Goal: Task Accomplishment & Management: Use online tool/utility

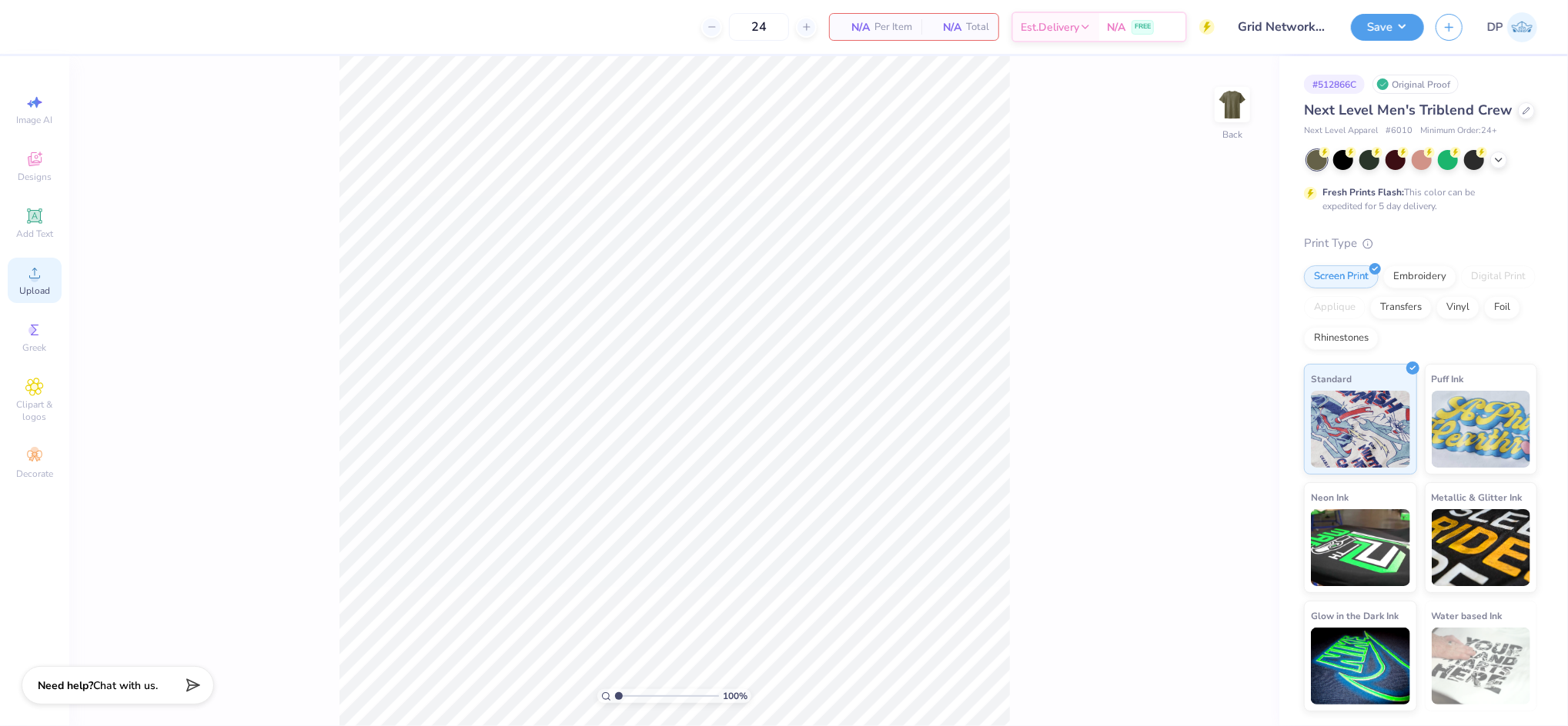
click at [34, 280] on circle at bounding box center [34, 277] width 8 height 8
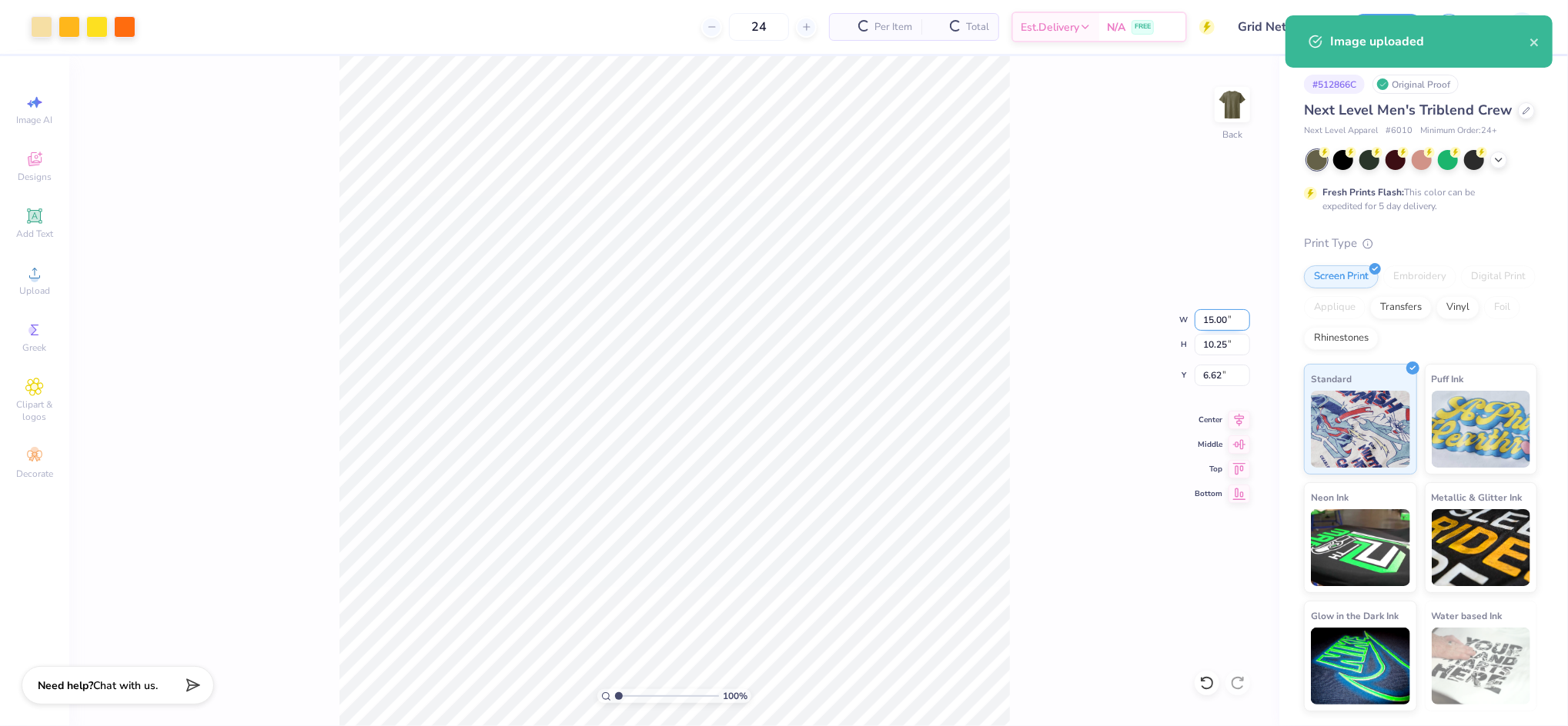
click at [1223, 320] on input "15.00" at bounding box center [1222, 320] width 55 height 22
type input "12.00"
type input "8.20"
click at [1210, 377] on input "7.65" at bounding box center [1222, 376] width 55 height 22
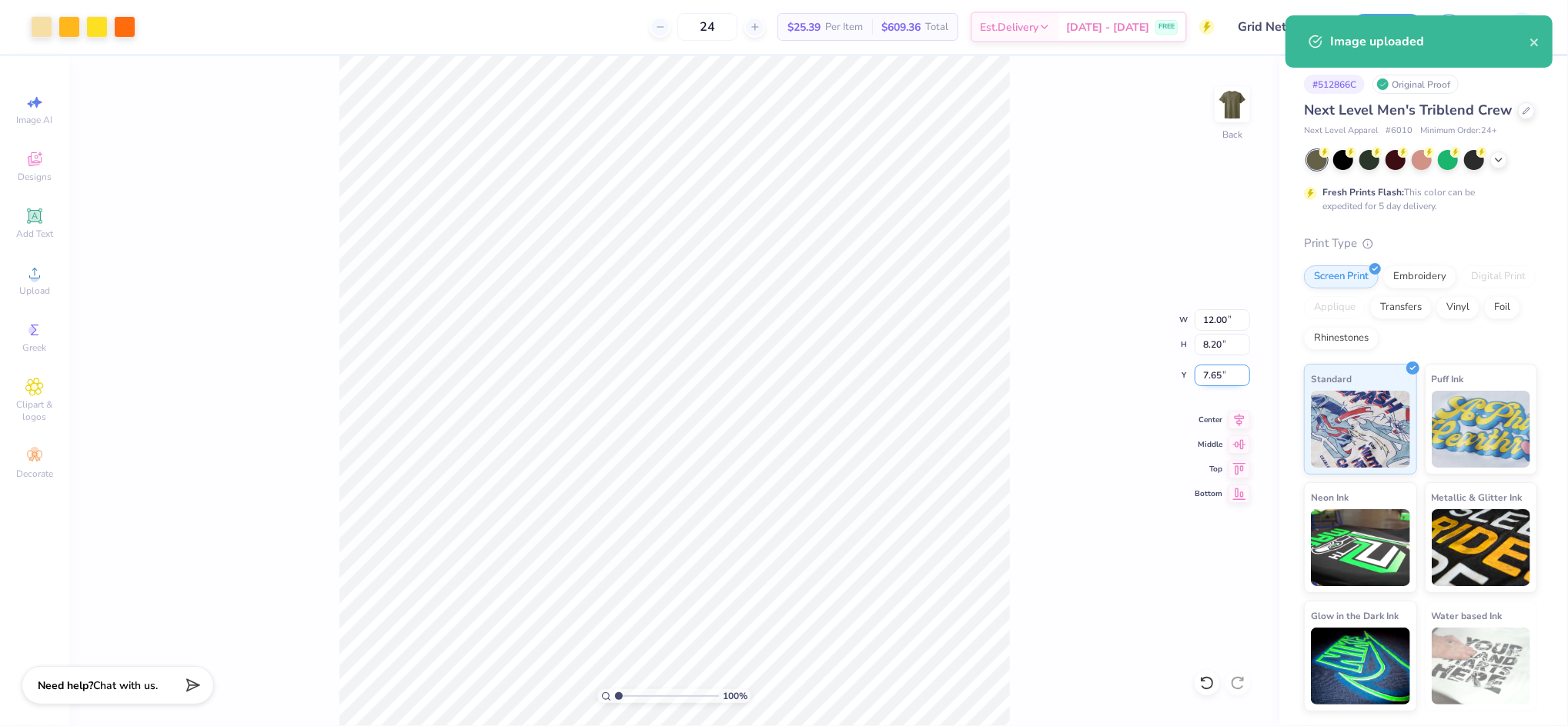
click at [1209, 377] on input "7.65" at bounding box center [1222, 376] width 55 height 22
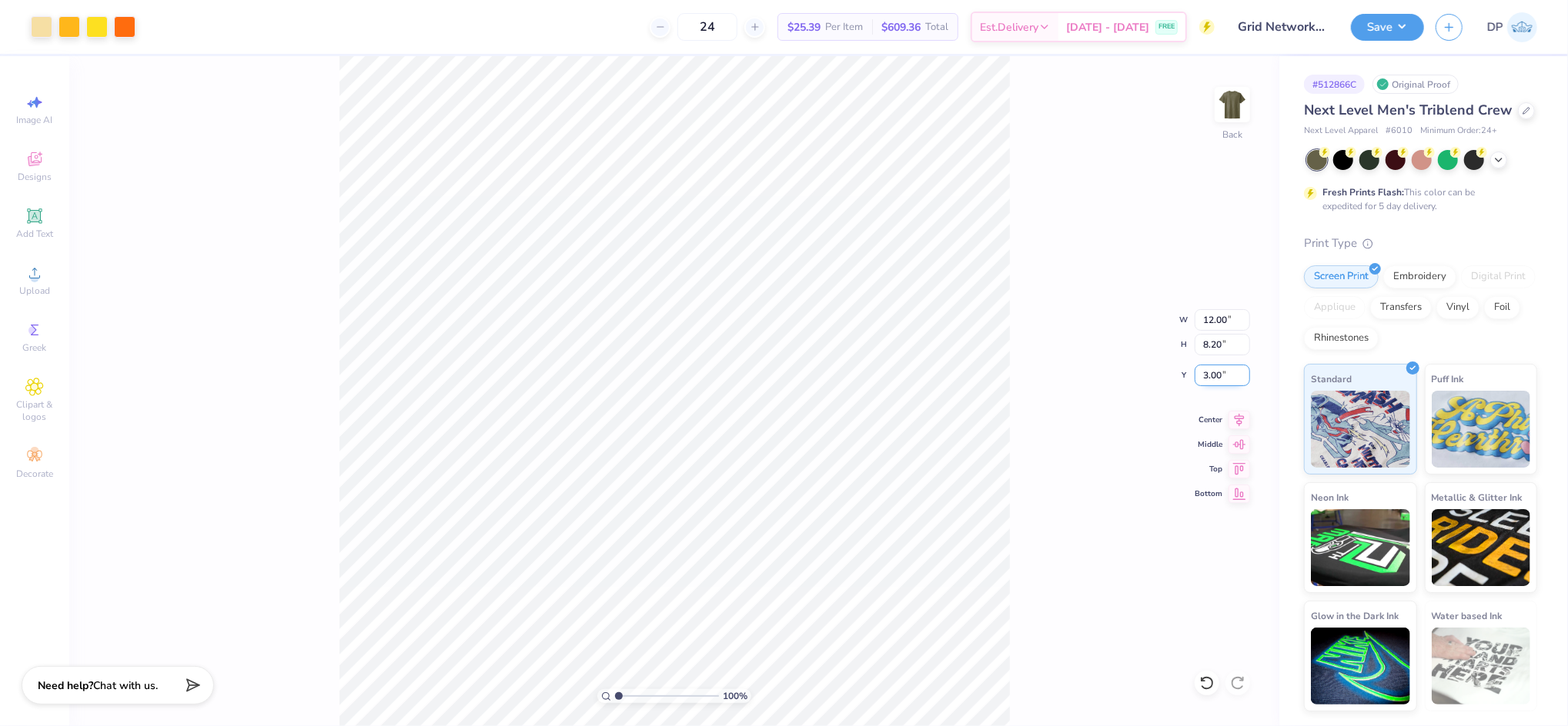
click at [1209, 378] on input "3.00" at bounding box center [1222, 376] width 55 height 22
type input "2.00"
click at [1216, 321] on input "12.00" at bounding box center [1222, 320] width 55 height 22
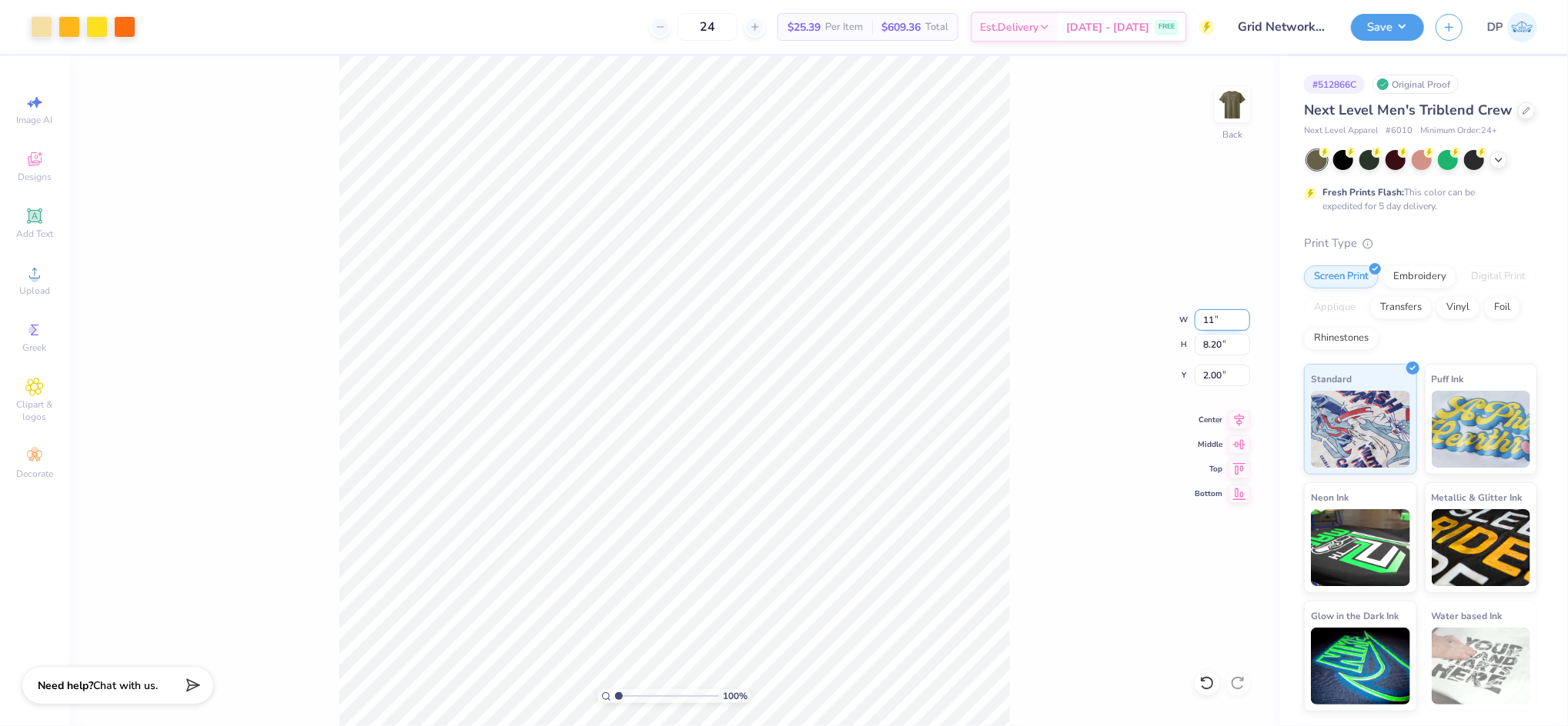
type input "11.00"
type input "7.52"
click at [1205, 373] on input "2.34" at bounding box center [1222, 376] width 55 height 22
type input "2.00"
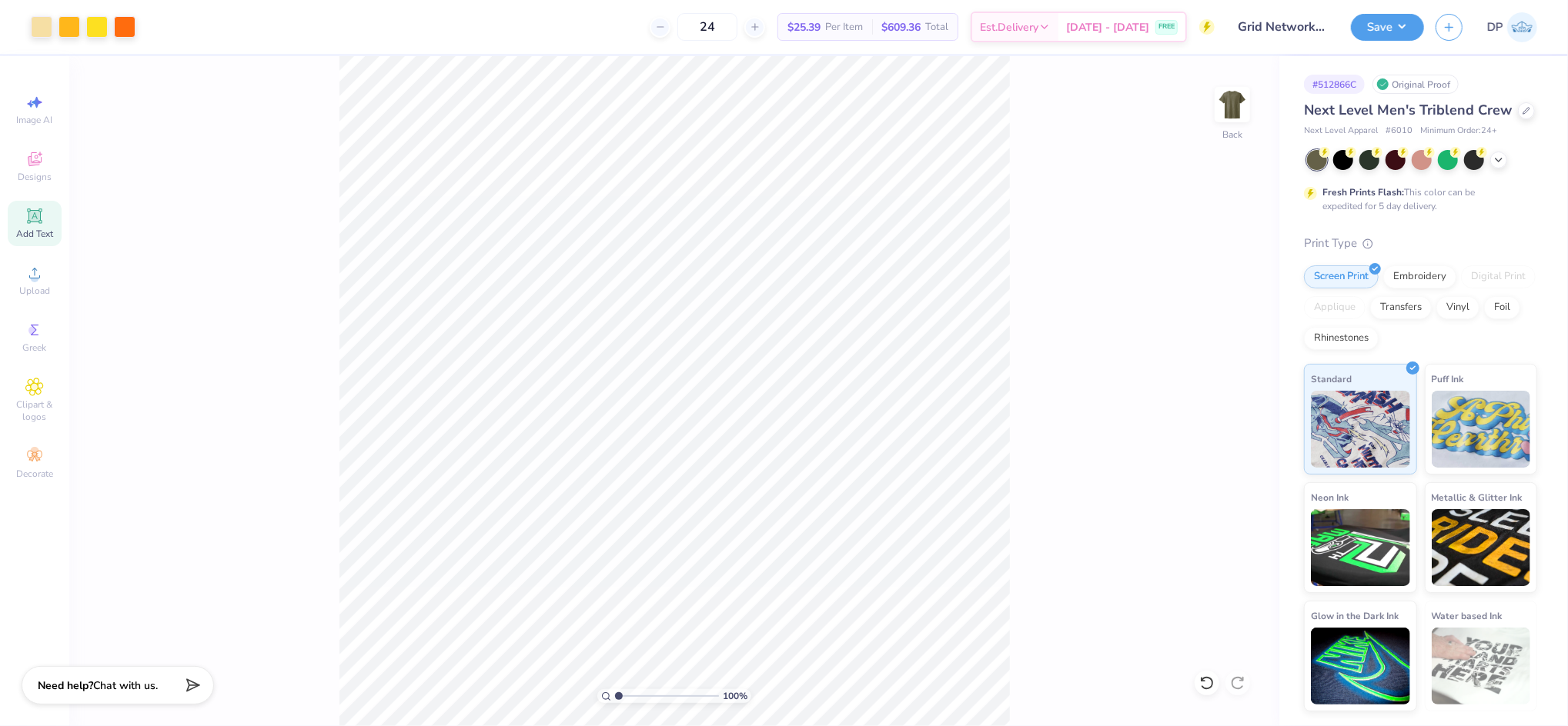
click at [43, 207] on div "Add Text" at bounding box center [34, 224] width 53 height 45
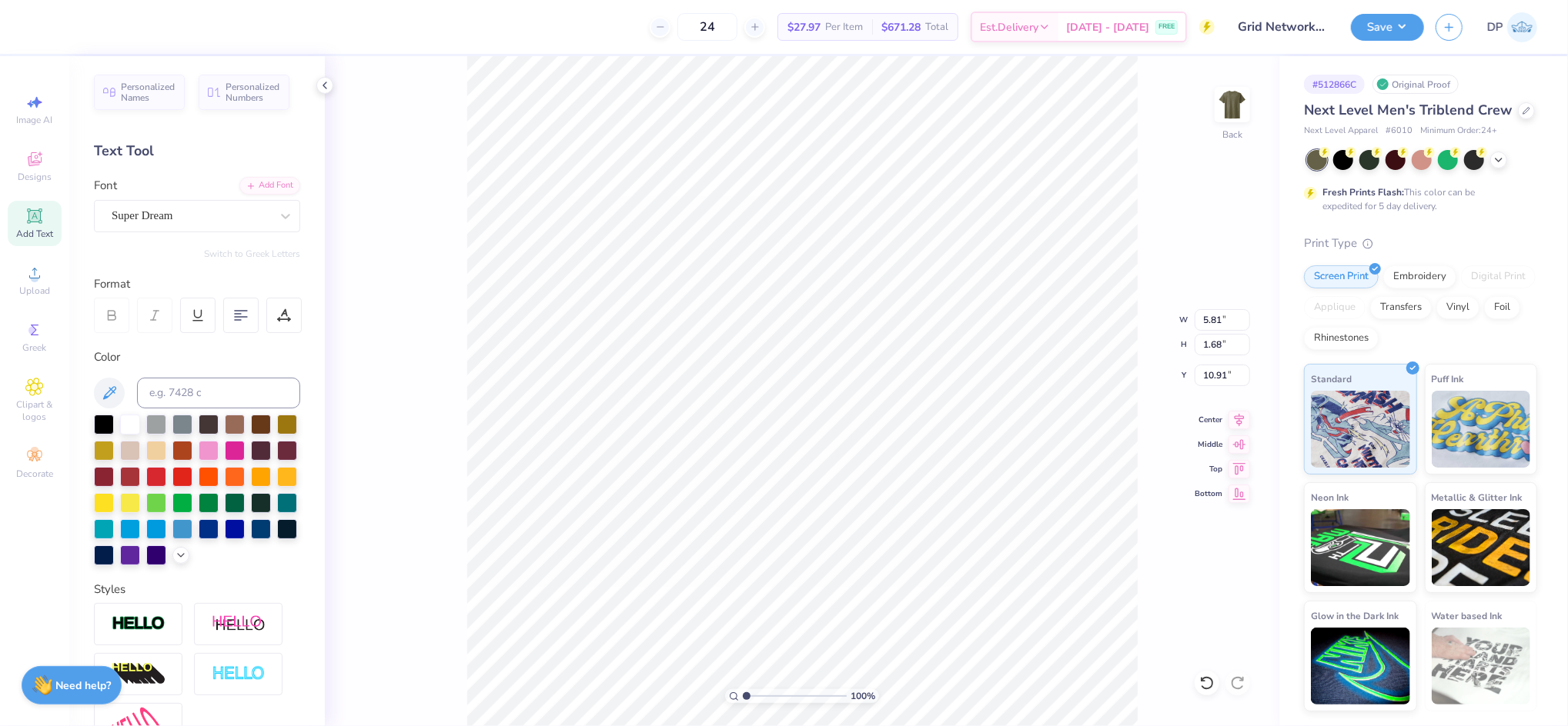
scroll to position [17, 2]
type textarea "4th"
click at [262, 182] on div "Add Font" at bounding box center [269, 185] width 61 height 18
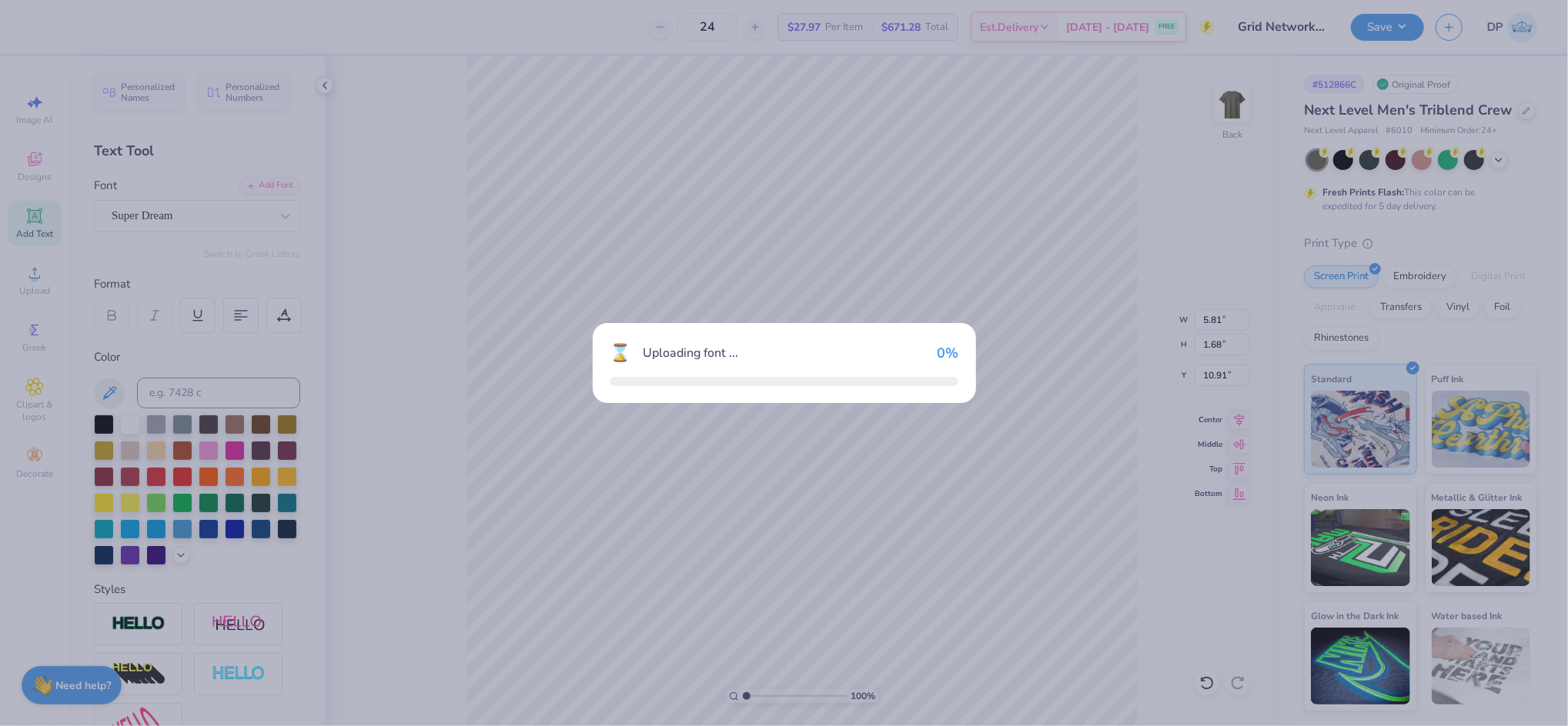
type input "3.90"
type input "1.69"
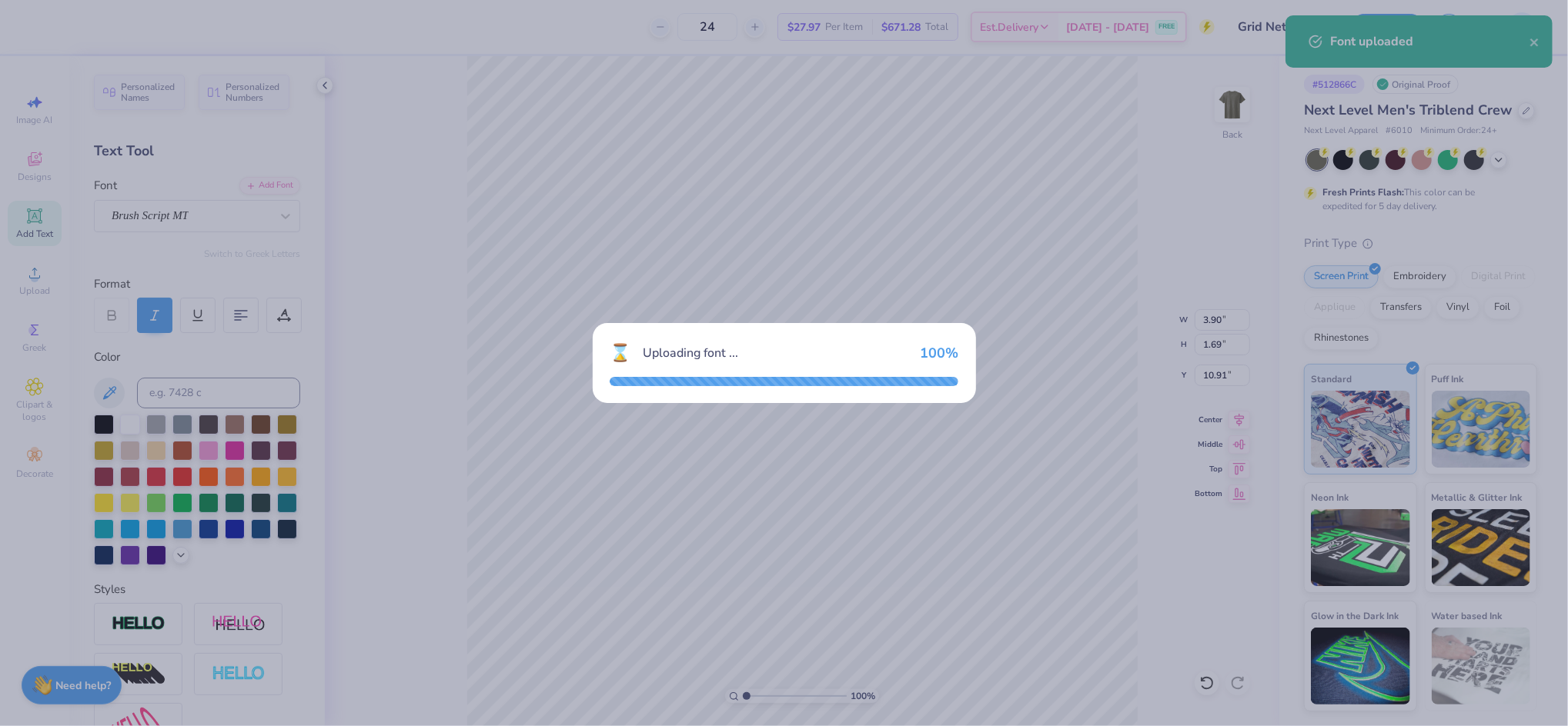
type input "2.57"
type input "1.60"
type input "10.95"
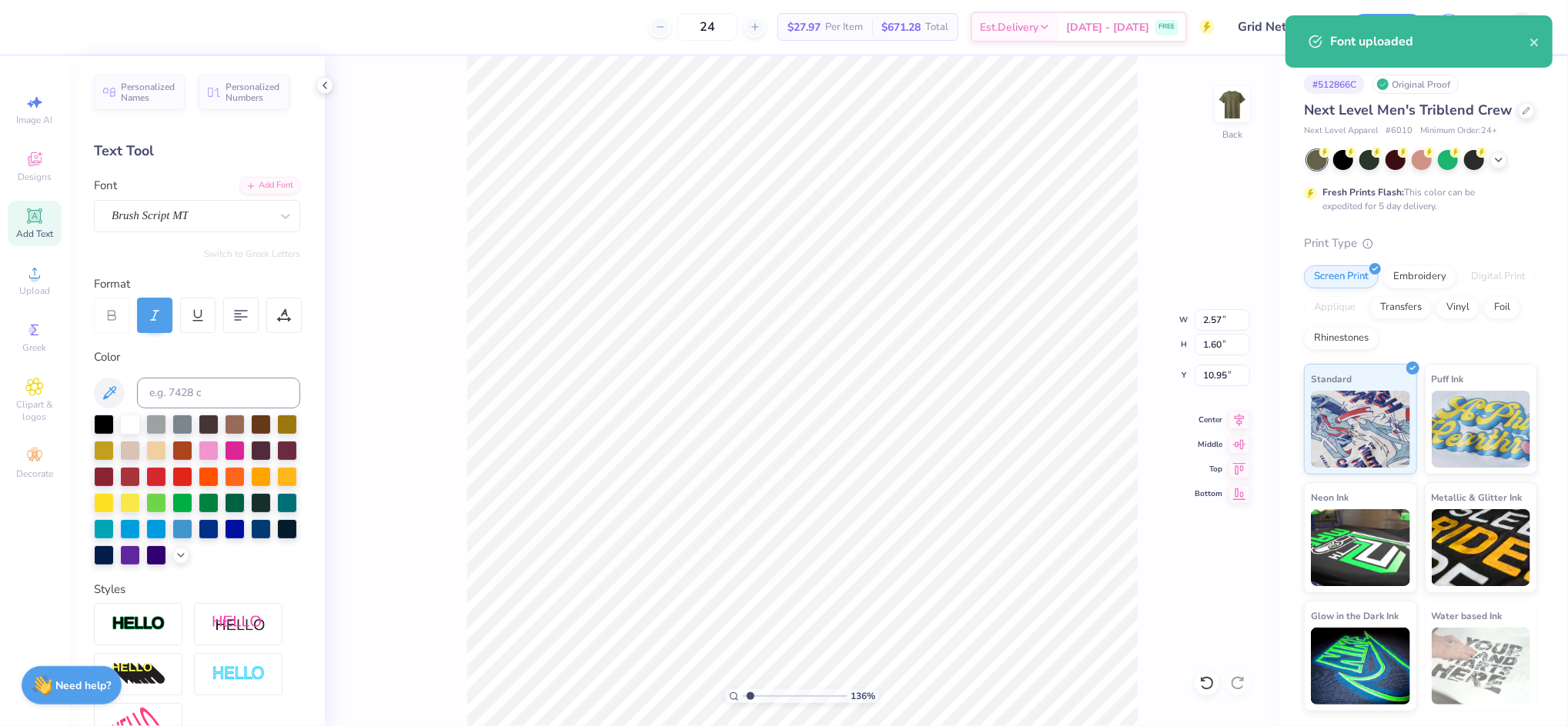
type input "1.36"
click at [749, 697] on input "range" at bounding box center [794, 695] width 104 height 14
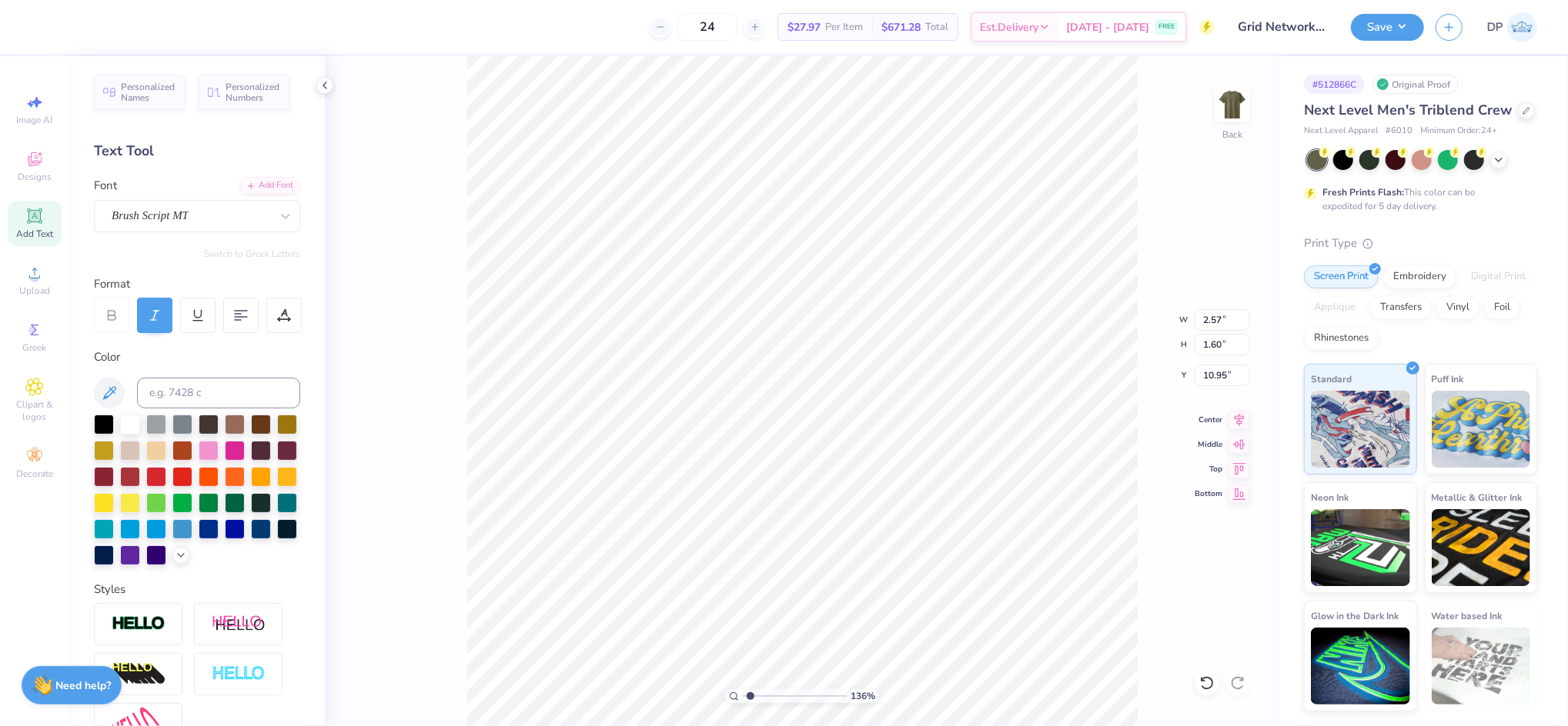
type textarea "4th Annual"
type input "1.16"
type input "5.28"
type input "0.98"
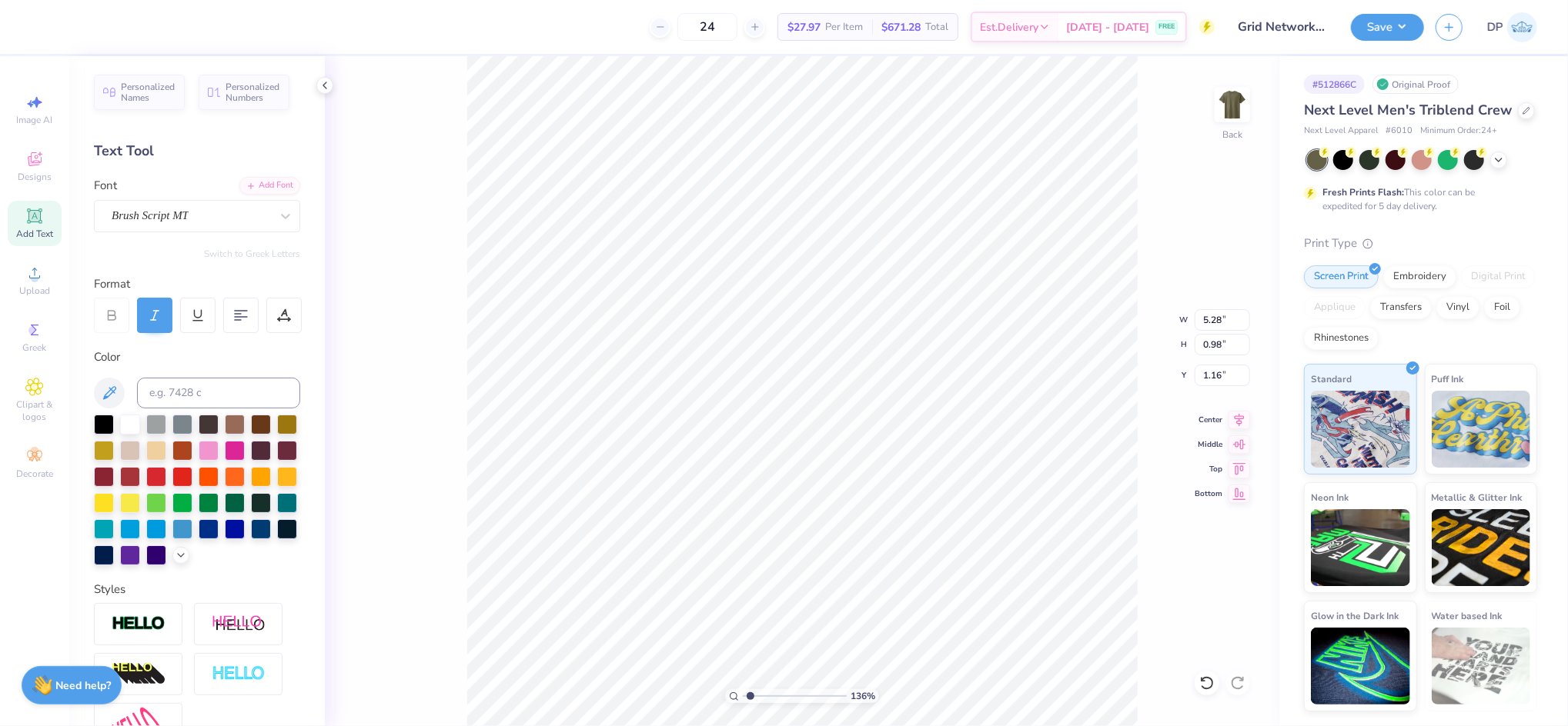
type input "1.85"
drag, startPoint x: 749, startPoint y: 695, endPoint x: 766, endPoint y: 702, distance: 18.4
type input "2.94"
click at [766, 702] on input "range" at bounding box center [794, 695] width 104 height 14
type input "2.02"
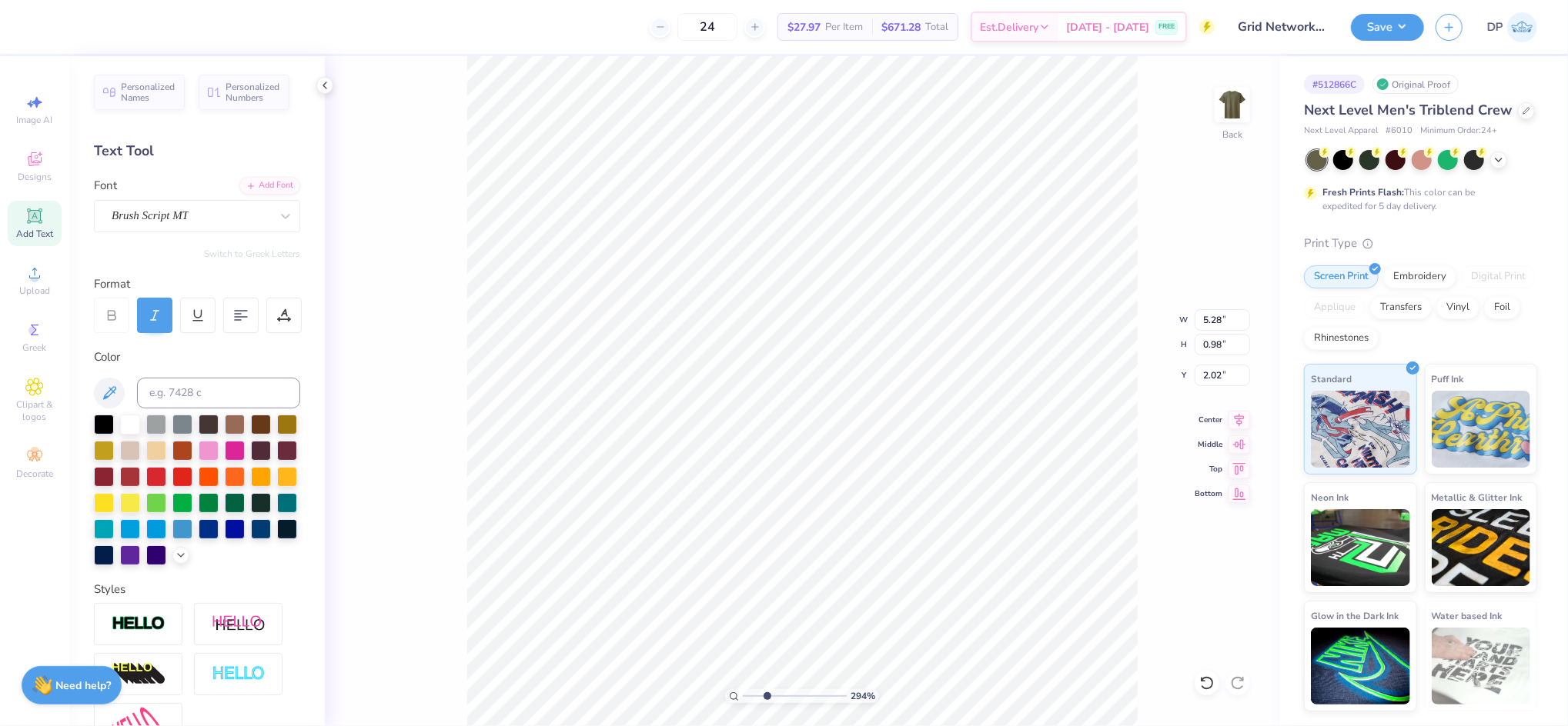
type input "5.29"
type input "1.67"
click at [754, 693] on input "range" at bounding box center [794, 695] width 104 height 14
click at [16, 230] on span "Add Text" at bounding box center [34, 234] width 37 height 13
click at [245, 456] on div at bounding box center [235, 449] width 20 height 20
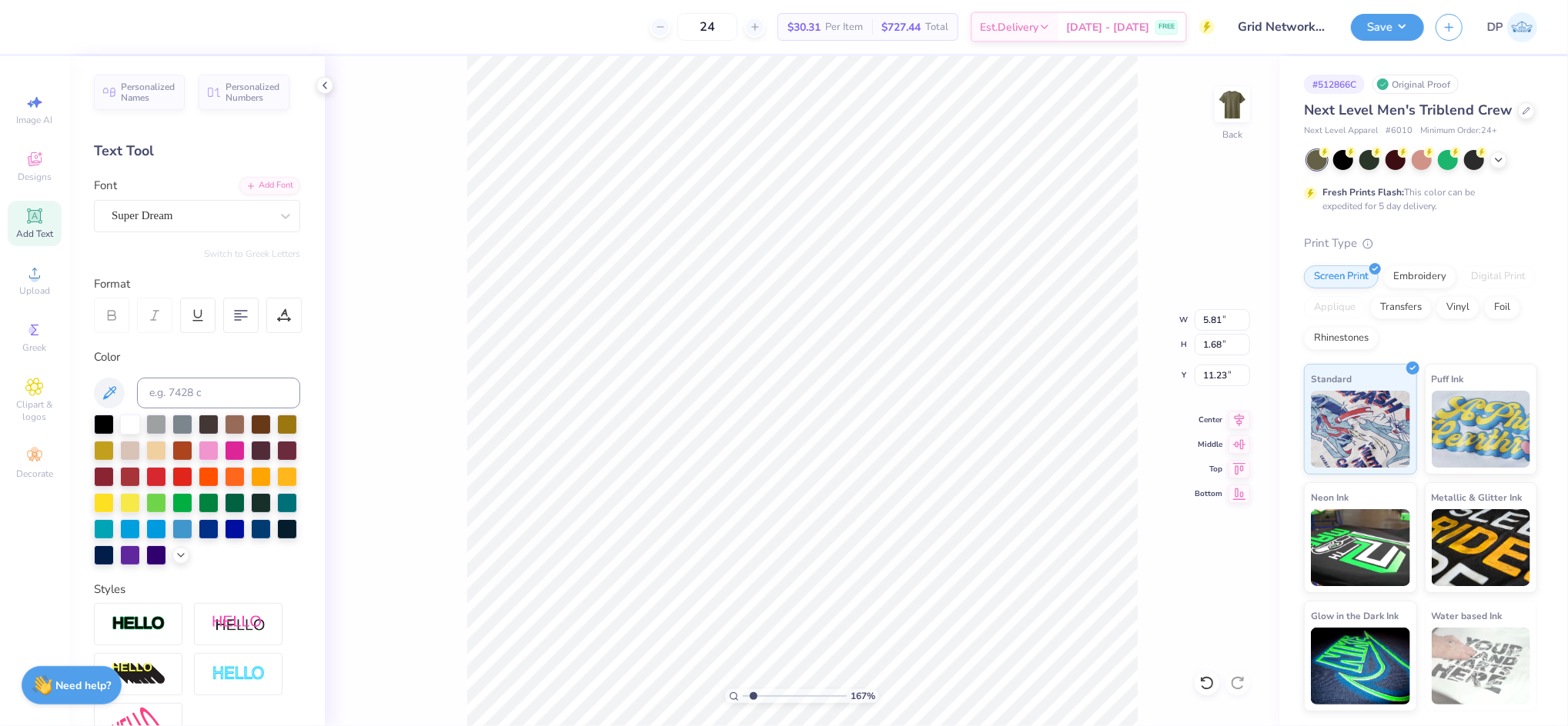
type input "11.21"
type textarea "Grid Networks"
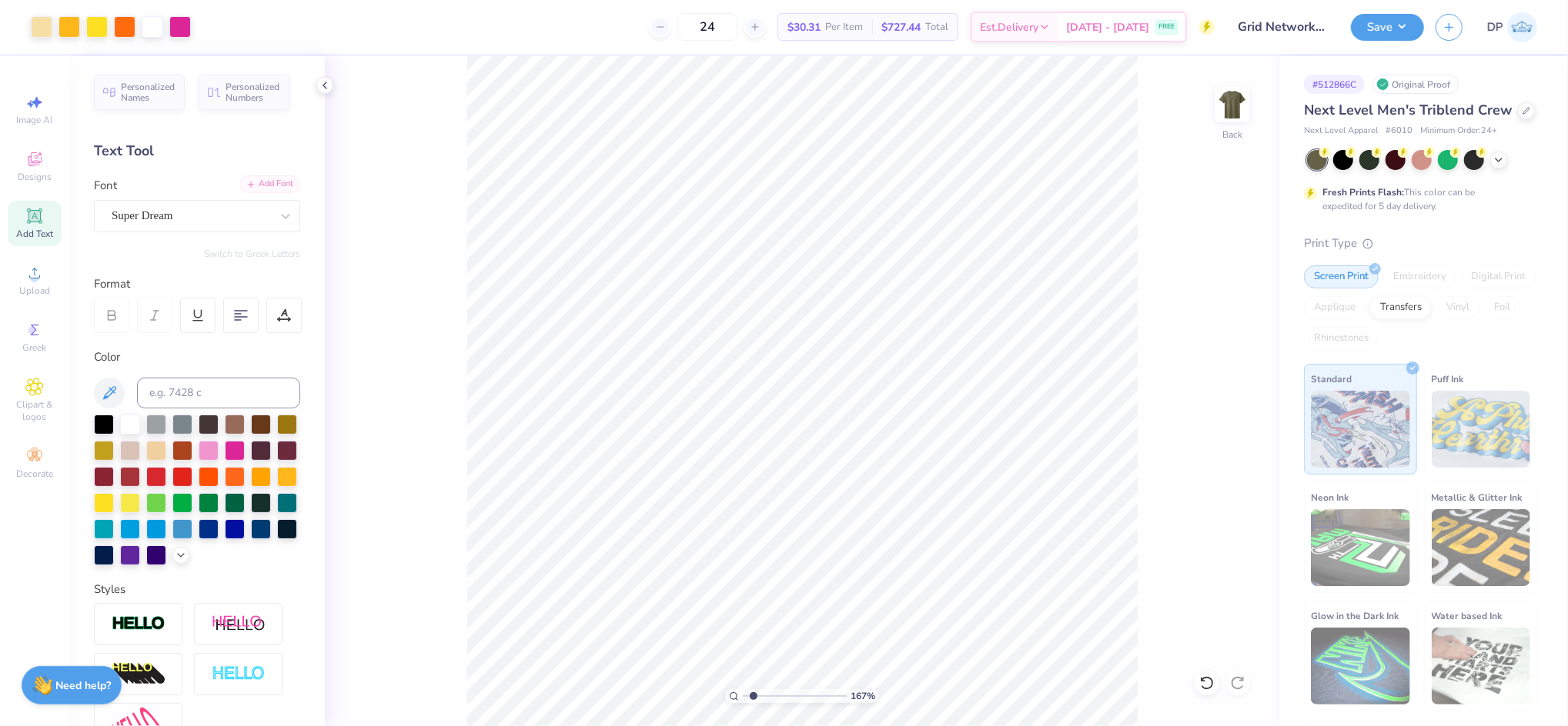
click at [248, 181] on div "Add Font" at bounding box center [269, 185] width 61 height 18
click at [254, 179] on div "Add Font" at bounding box center [269, 185] width 61 height 18
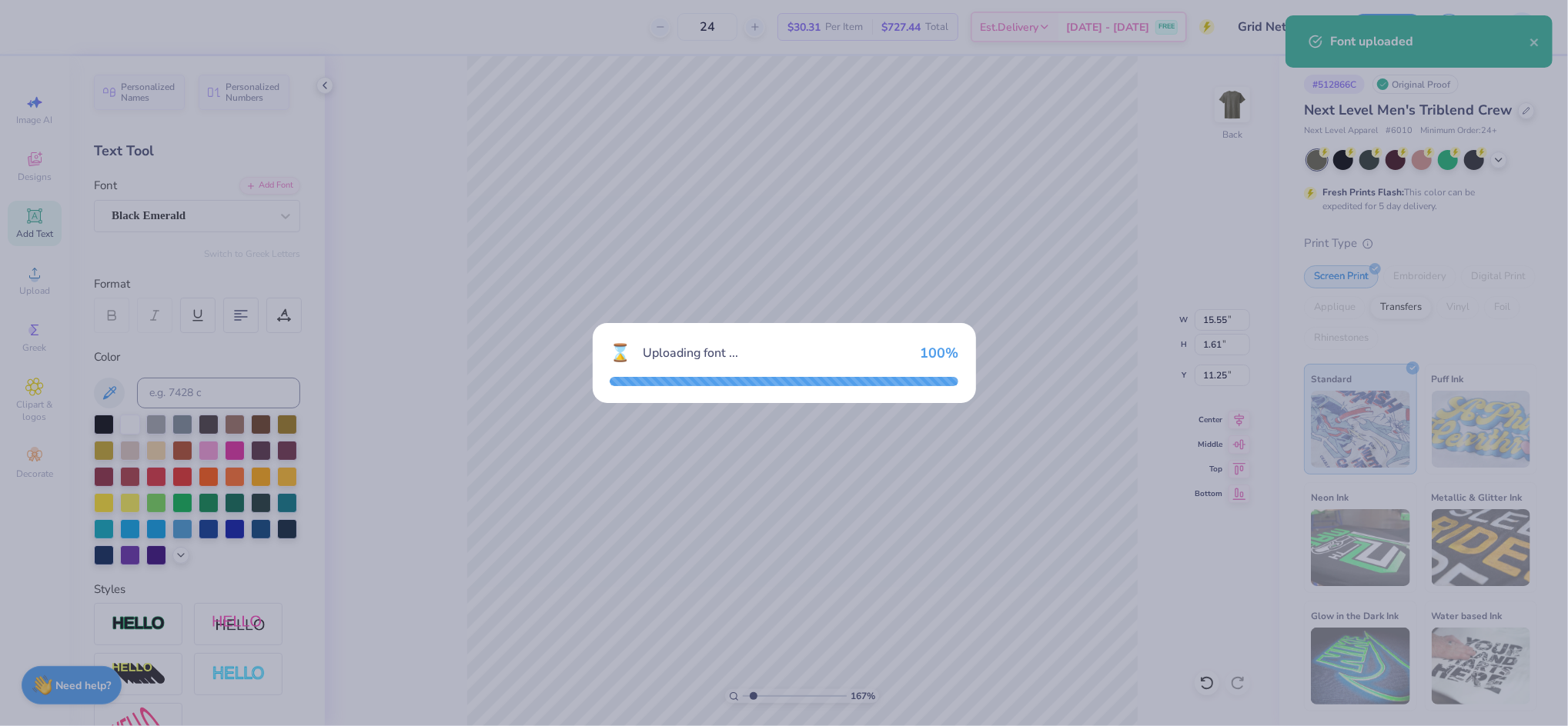
type input "15.50"
type input "1.68"
type input "11.21"
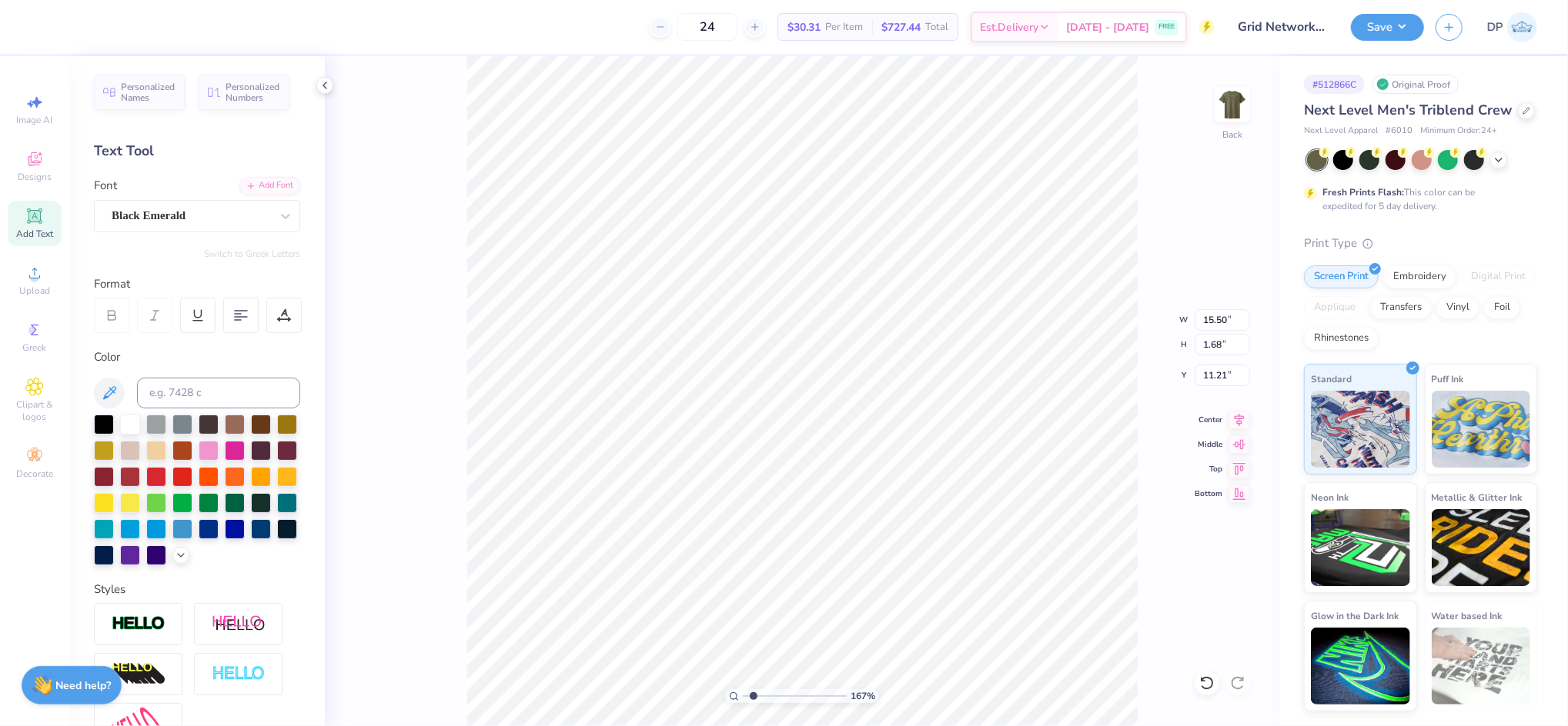
type input "9.69"
type input "1.05"
type input "3.38"
type input "11.00"
type input "7.52"
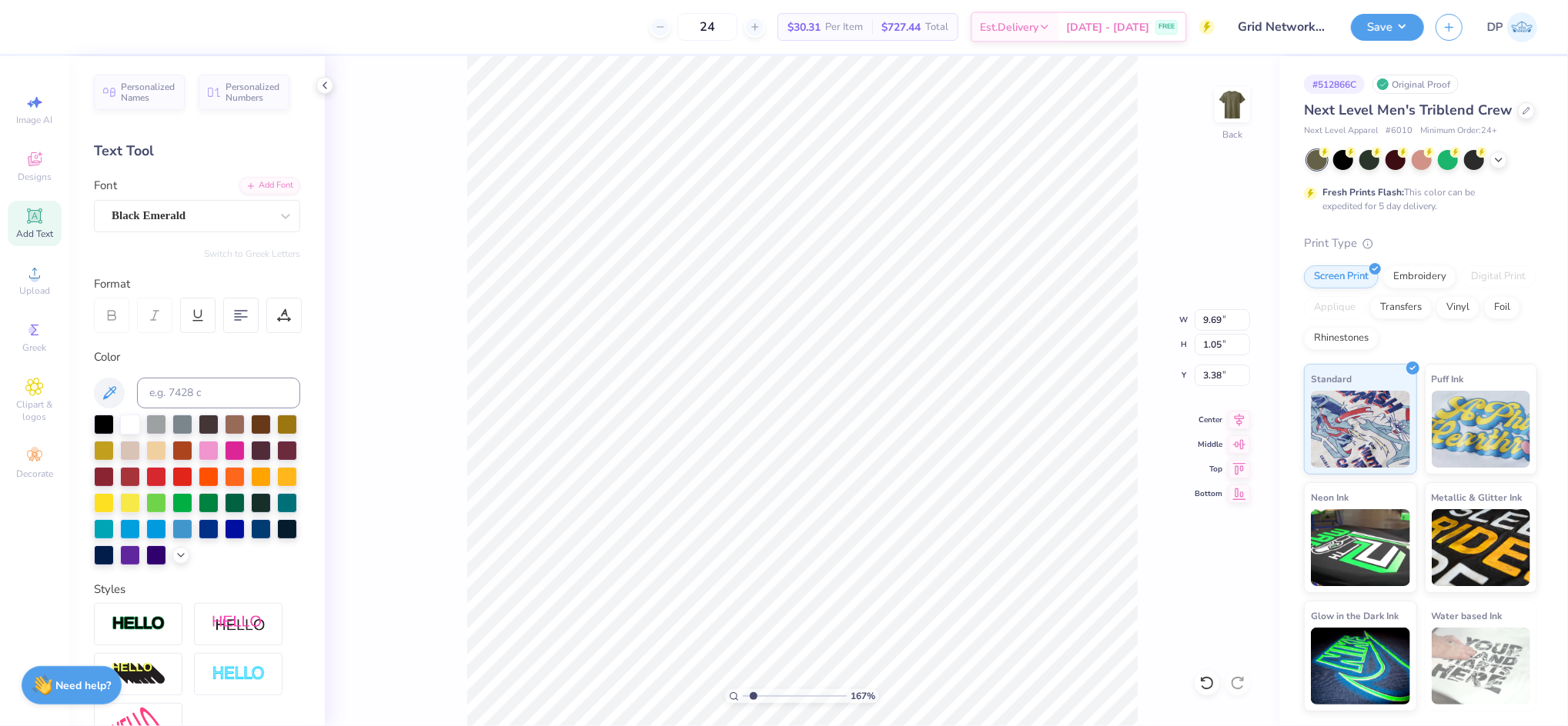
type input "2.00"
type input "10.51"
type input "1.14"
type input "3.29"
drag, startPoint x: 752, startPoint y: 698, endPoint x: 761, endPoint y: 707, distance: 12.7
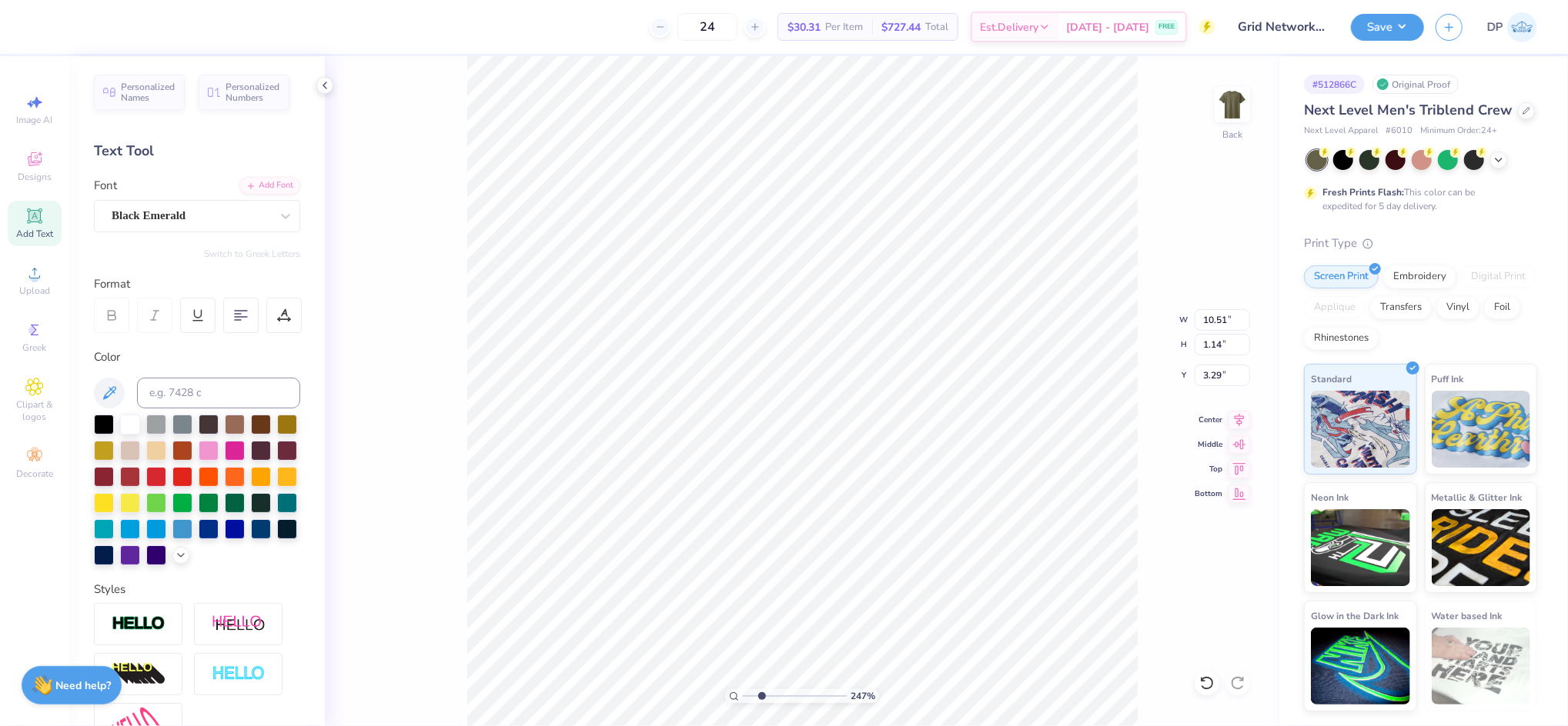
type input "2.47"
click at [761, 702] on input "range" at bounding box center [794, 695] width 104 height 14
type input "3.23"
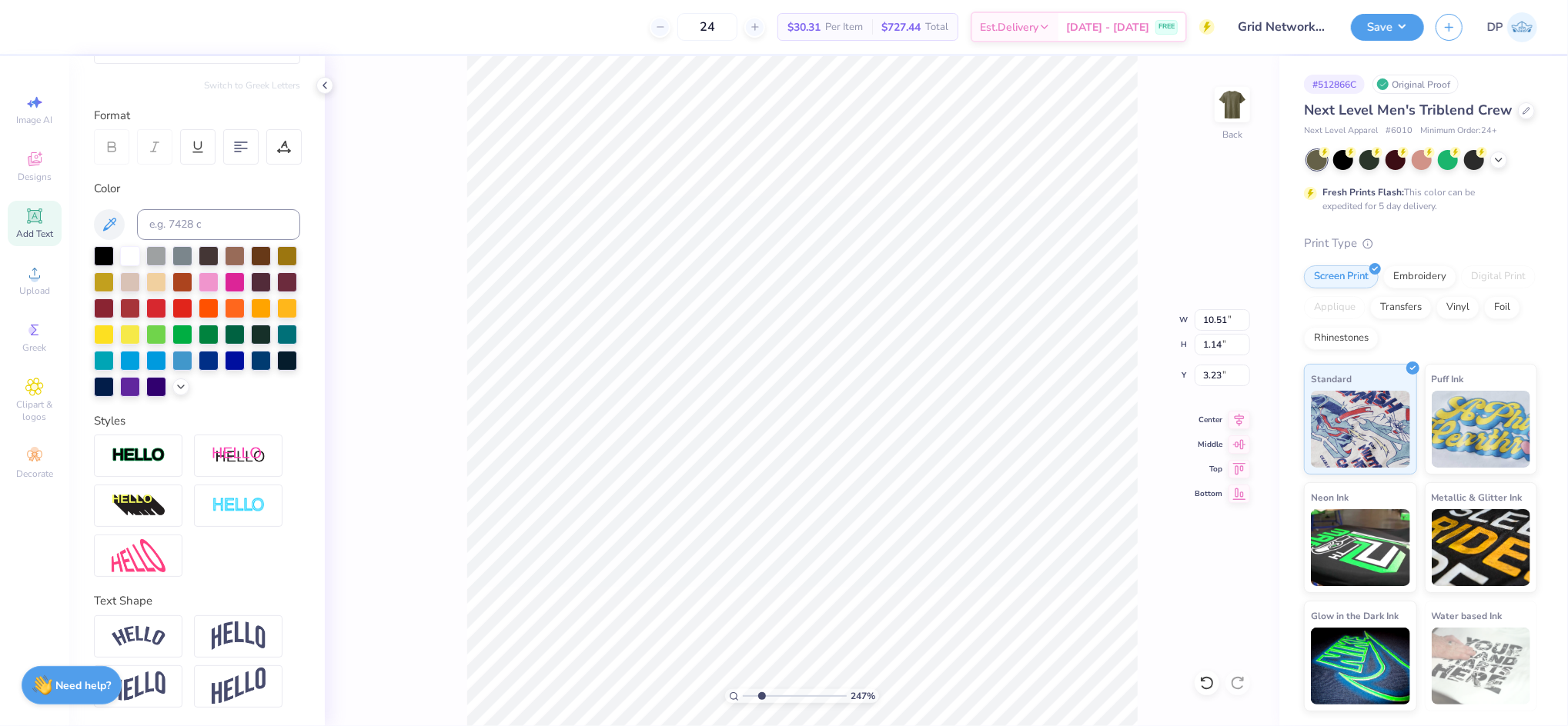
scroll to position [194, 0]
click at [150, 561] on img at bounding box center [138, 556] width 53 height 33
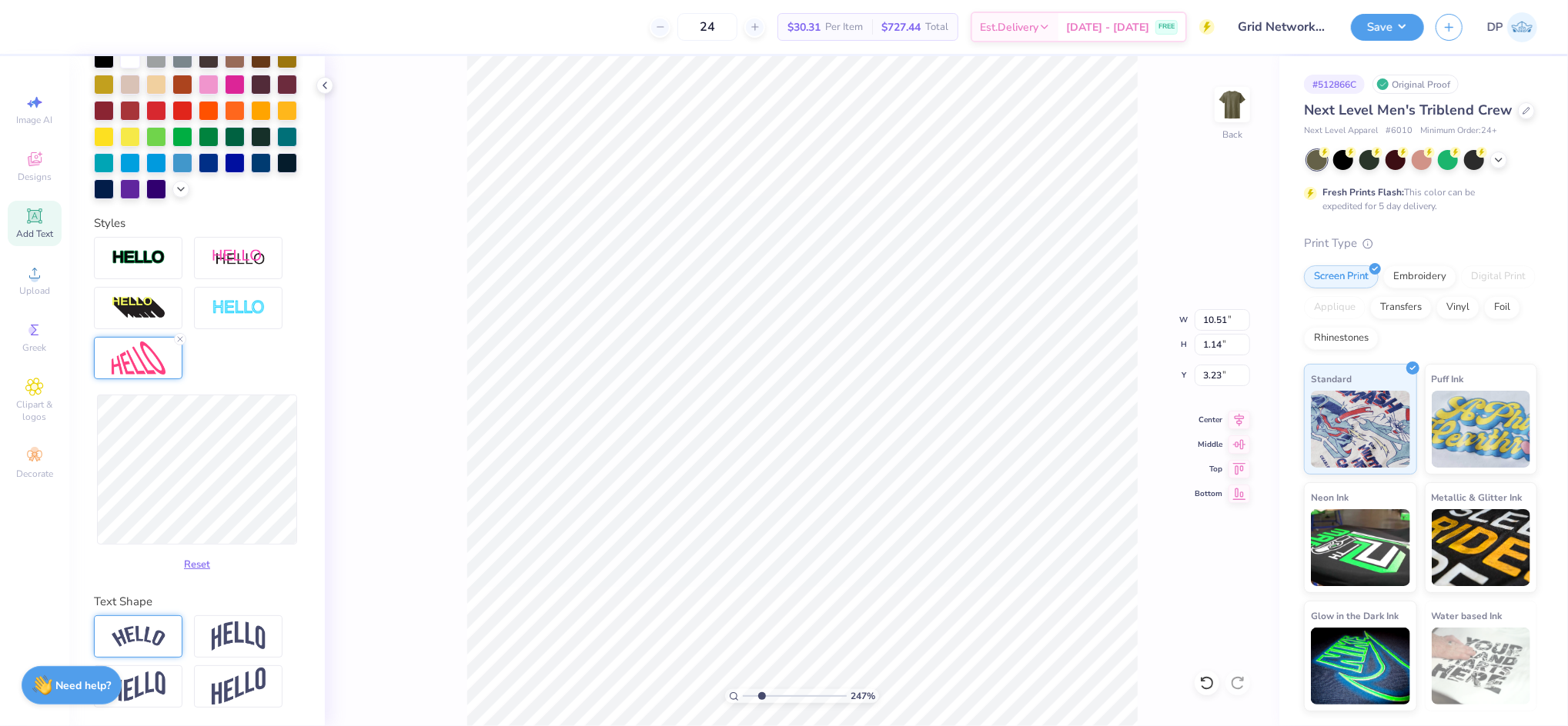
scroll to position [391, 0]
type input "10.54"
type input "2.02"
type input "2.79"
click at [1204, 683] on icon at bounding box center [1207, 683] width 15 height 15
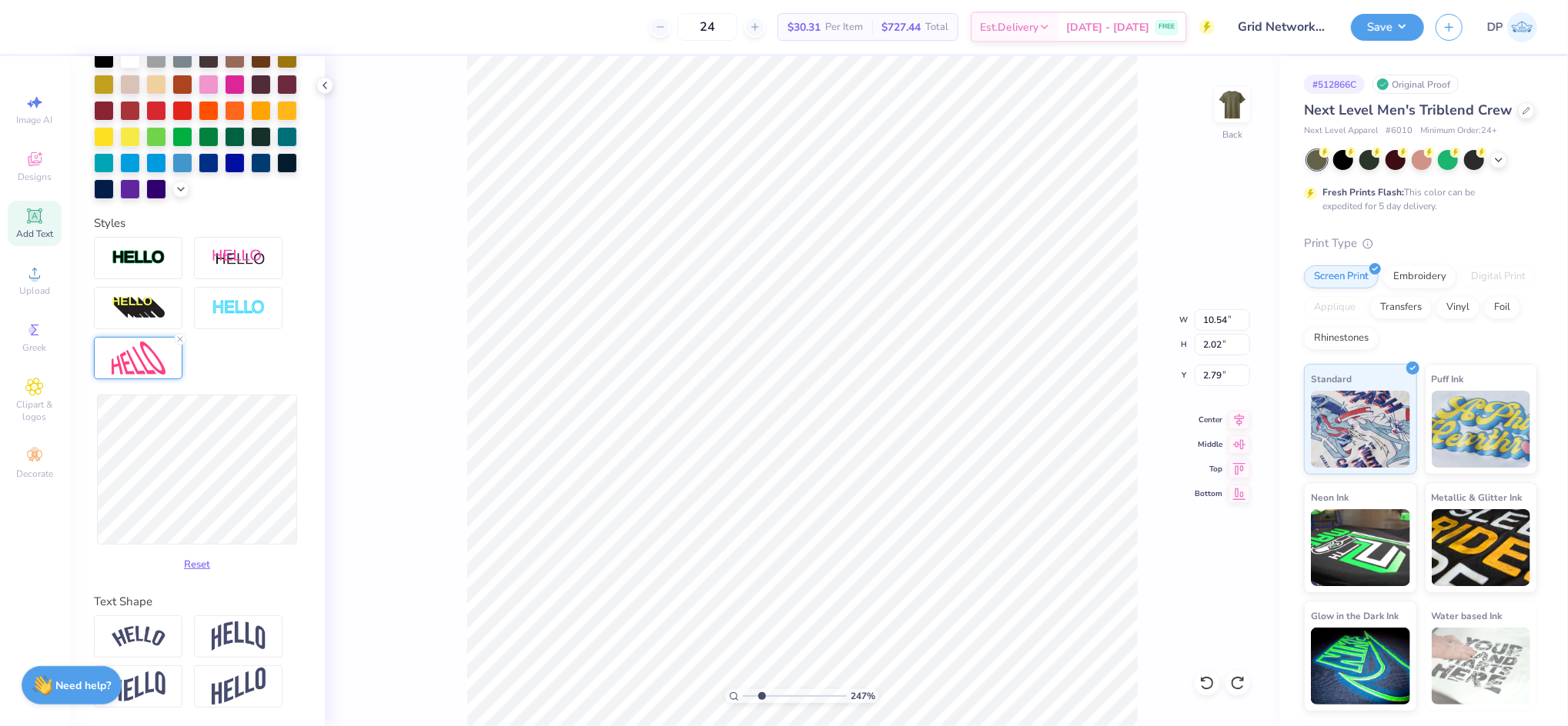
type input "10.51"
type input "1.14"
type input "3.23"
type input "10.54"
type input "1.53"
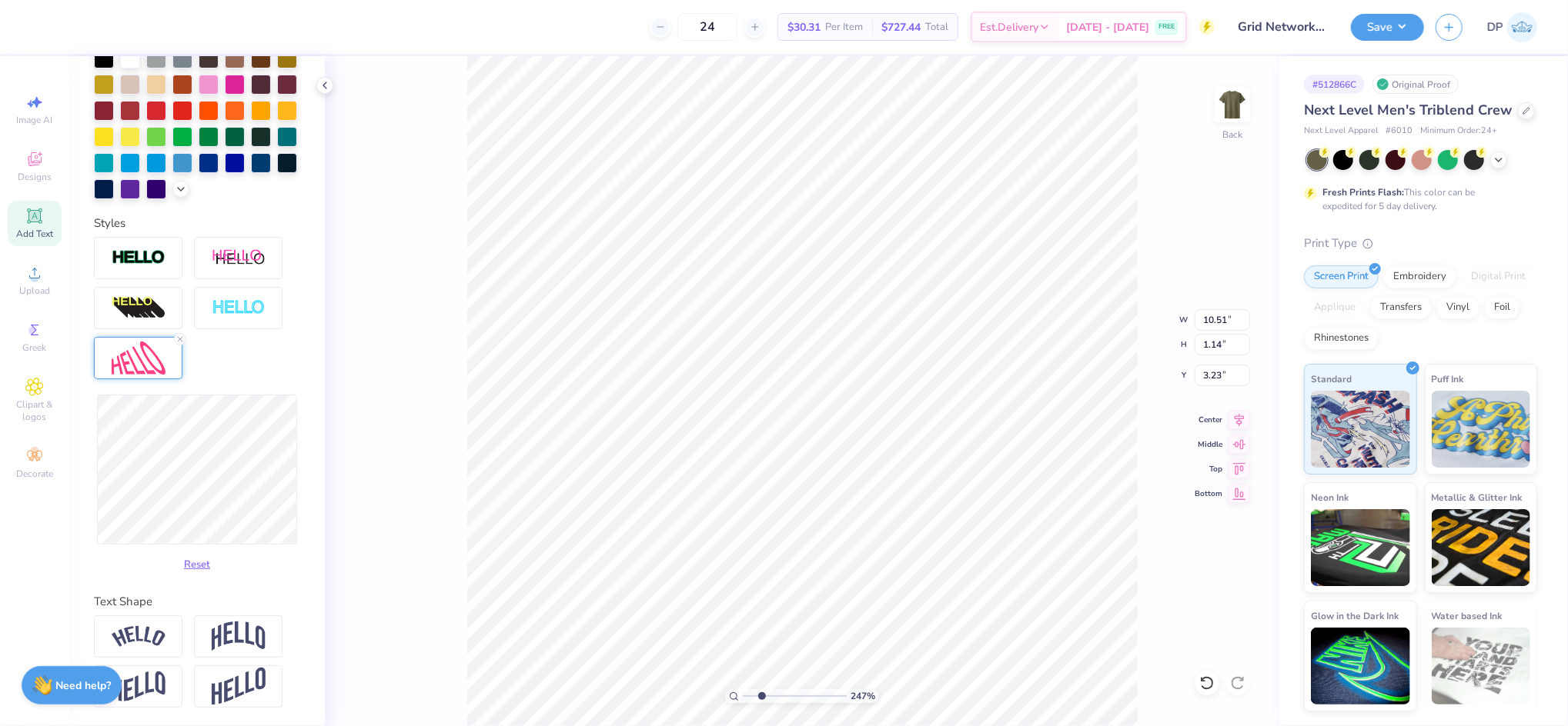
type input "3.04"
type input "10.51"
type input "1.72"
type input "2.94"
type input "10.47"
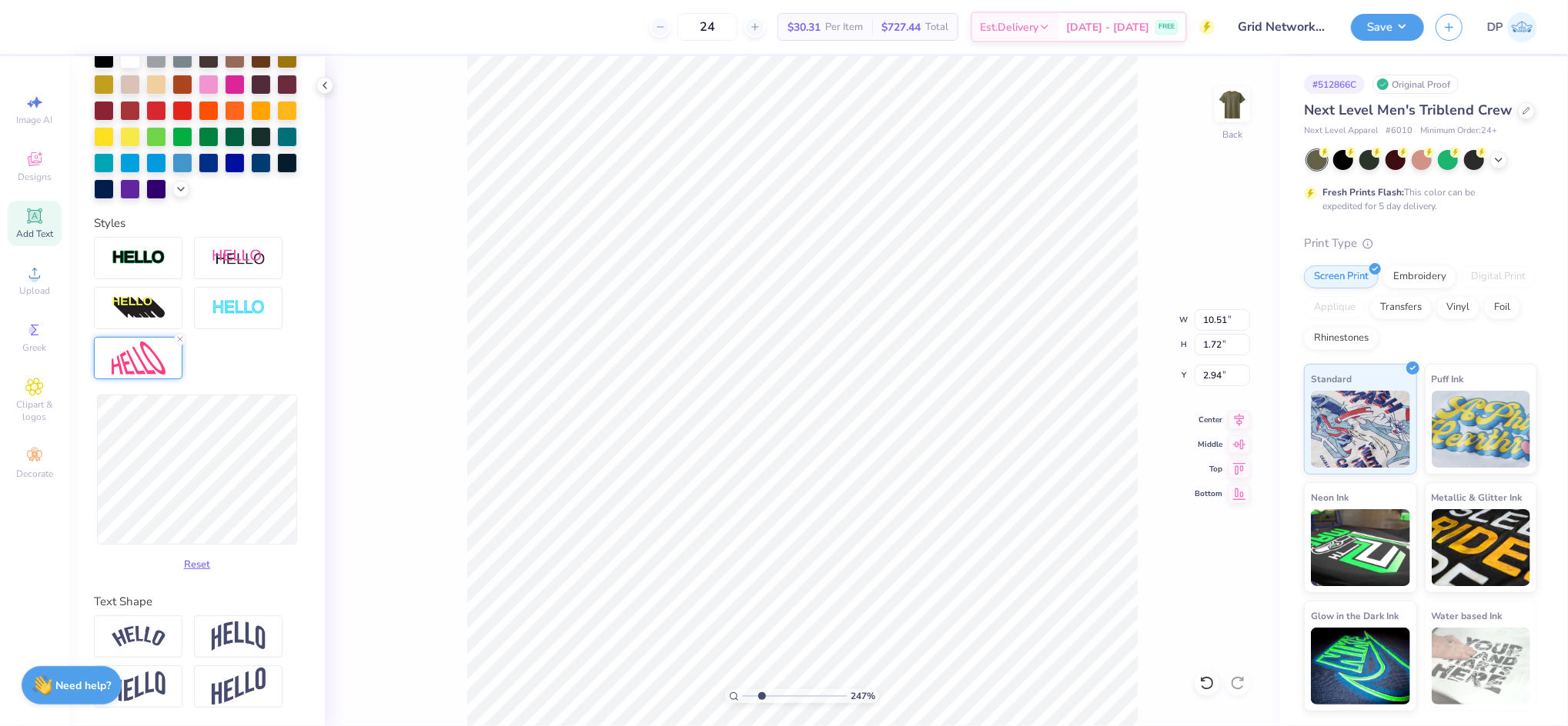
type input "1.54"
type input "3.13"
type input "10.51"
type input "1.63"
type input "3.08"
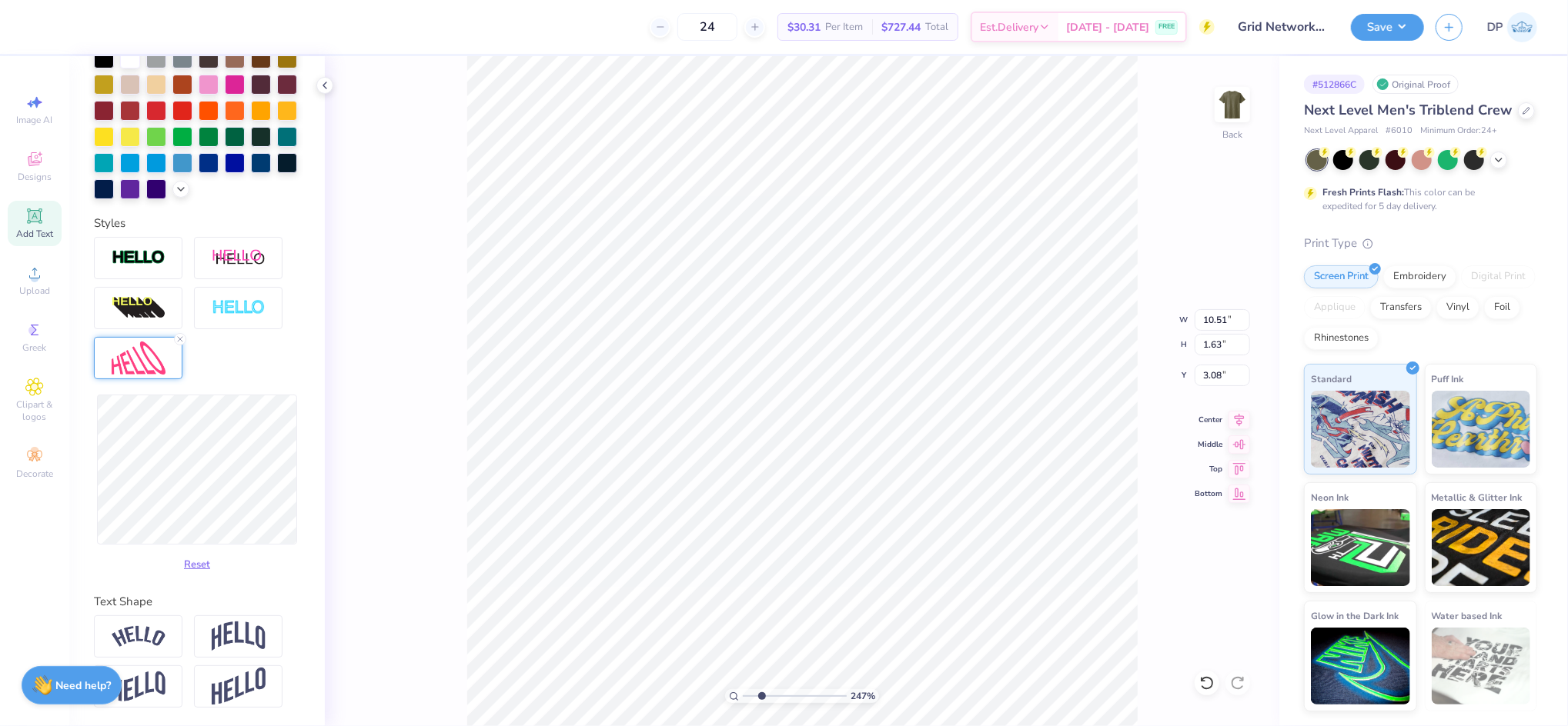
type input "10.40"
type input "1.53"
type input "3.13"
click at [193, 559] on button "Reset" at bounding box center [197, 561] width 40 height 25
type input "10.51"
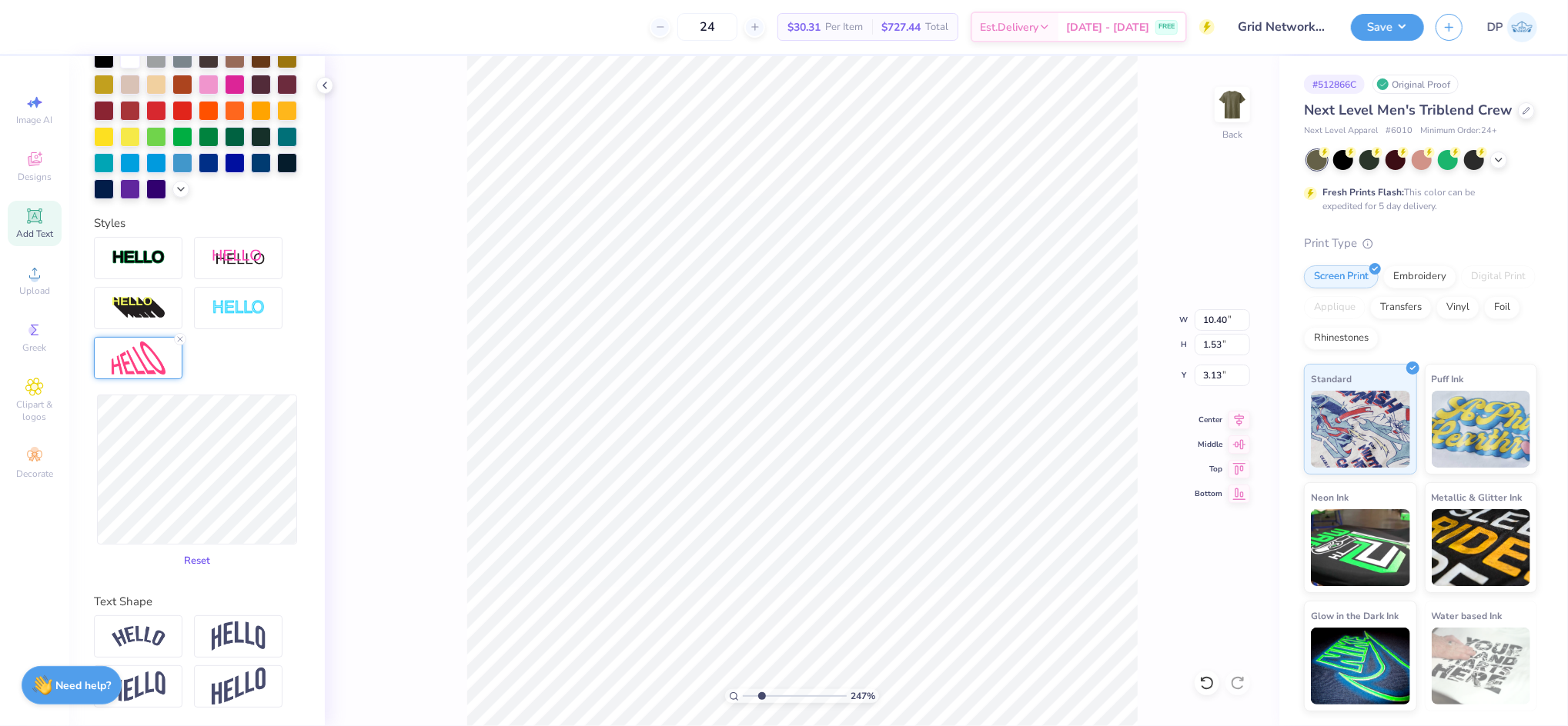
type input "1.14"
type input "3.33"
type input "10.59"
type input "1.36"
type input "3.21"
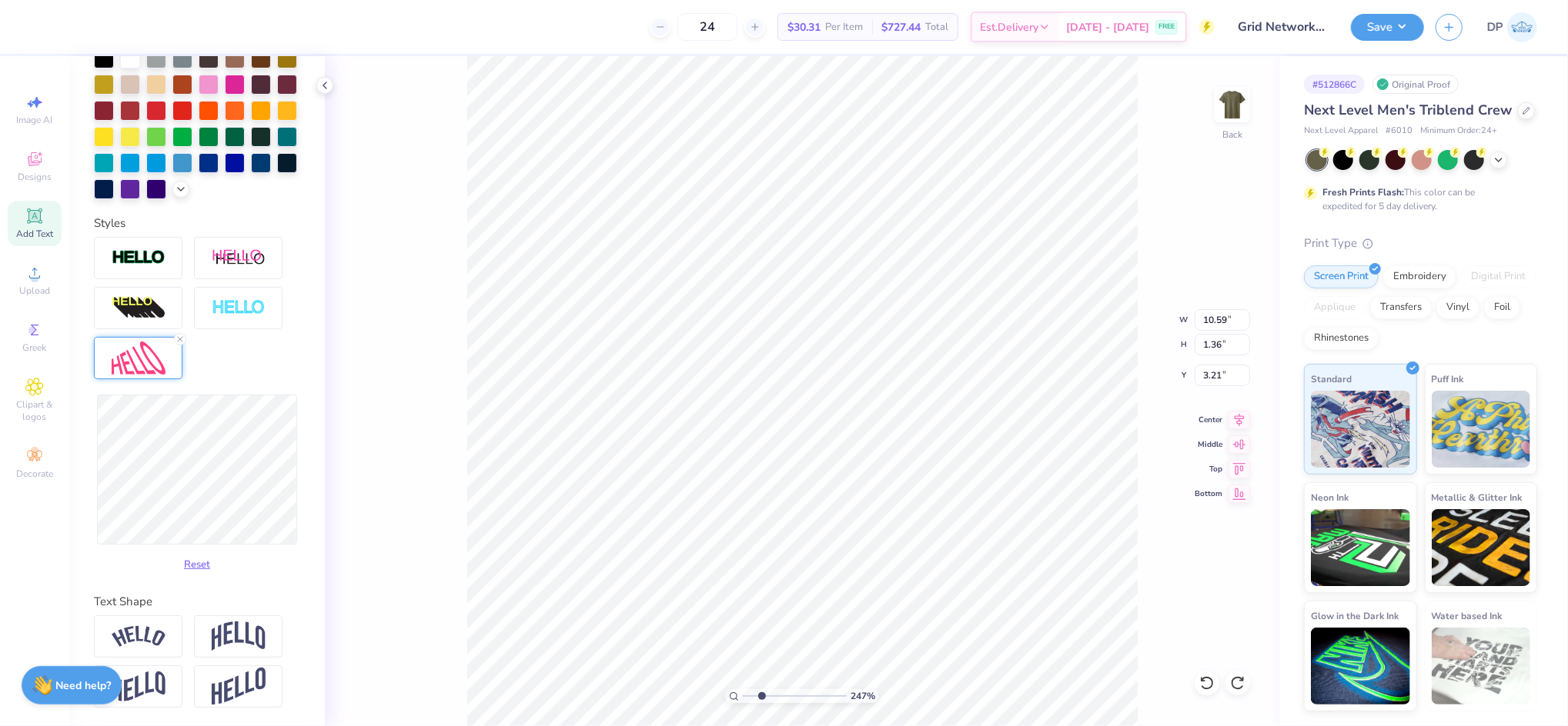
type input "10.51"
type input "1.14"
type input "3.33"
type input "10.59"
type input "1.44"
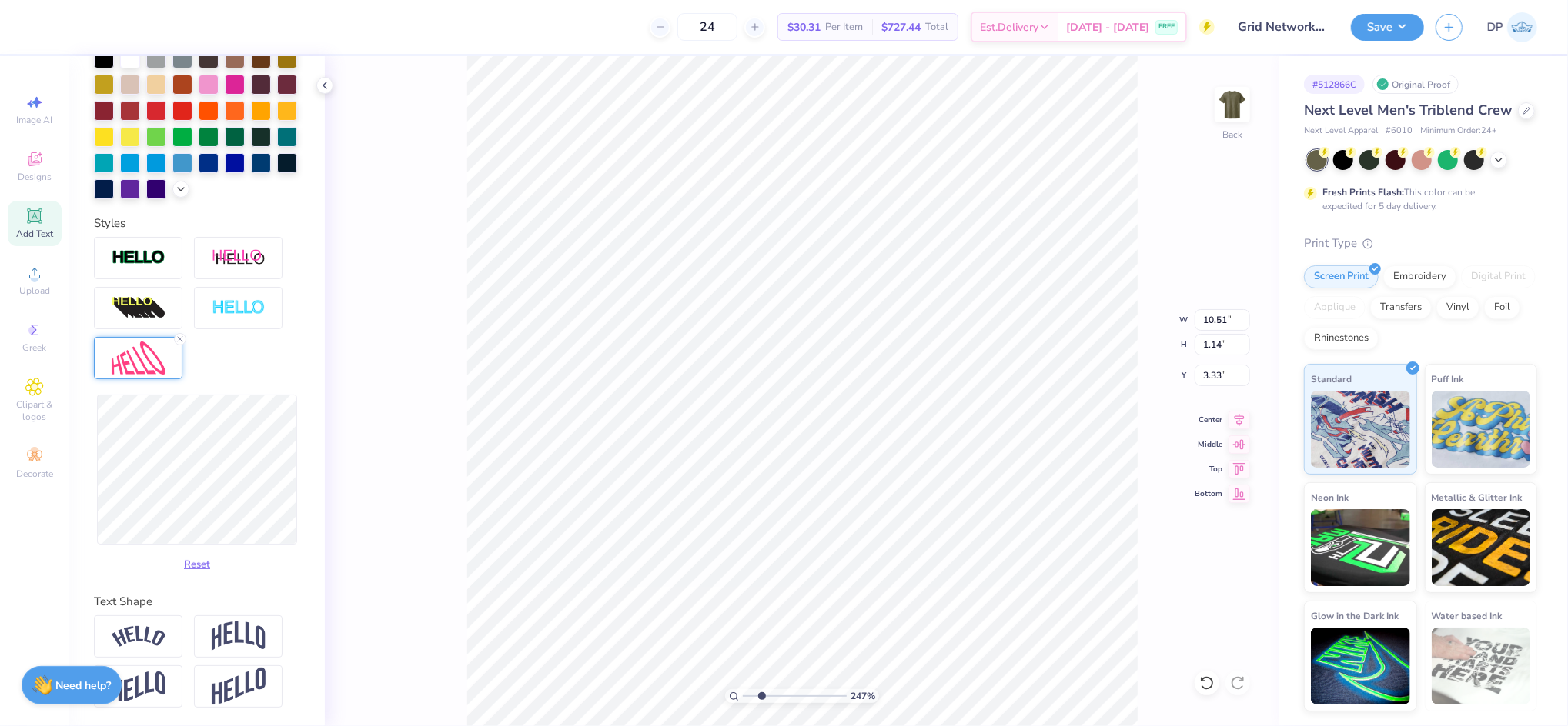
type input "3.17"
type input "10.51"
type input "1.14"
type input "2.31"
drag, startPoint x: 764, startPoint y: 694, endPoint x: 757, endPoint y: 727, distance: 33.7
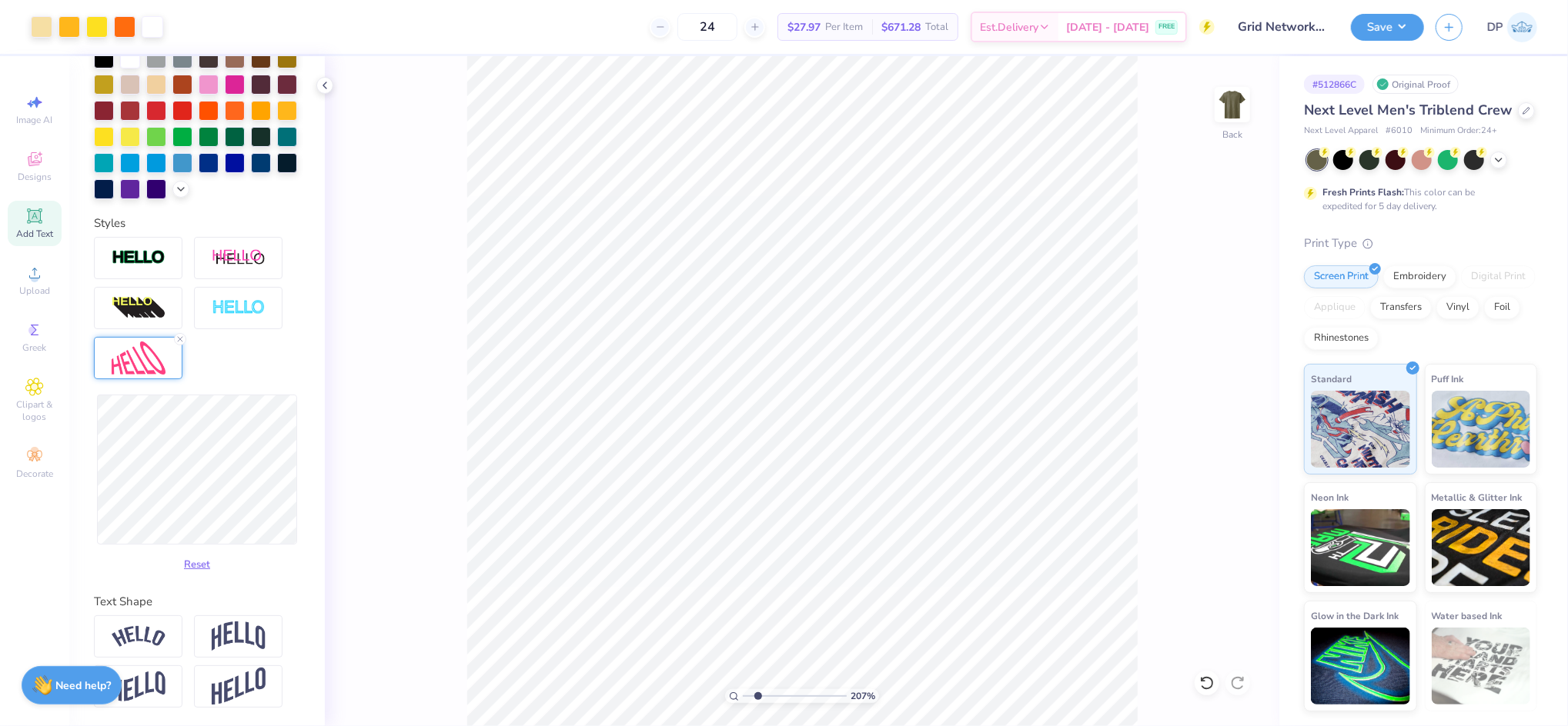
type input "2.07"
click at [757, 702] on input "range" at bounding box center [794, 695] width 104 height 14
click at [43, 269] on icon at bounding box center [34, 272] width 18 height 18
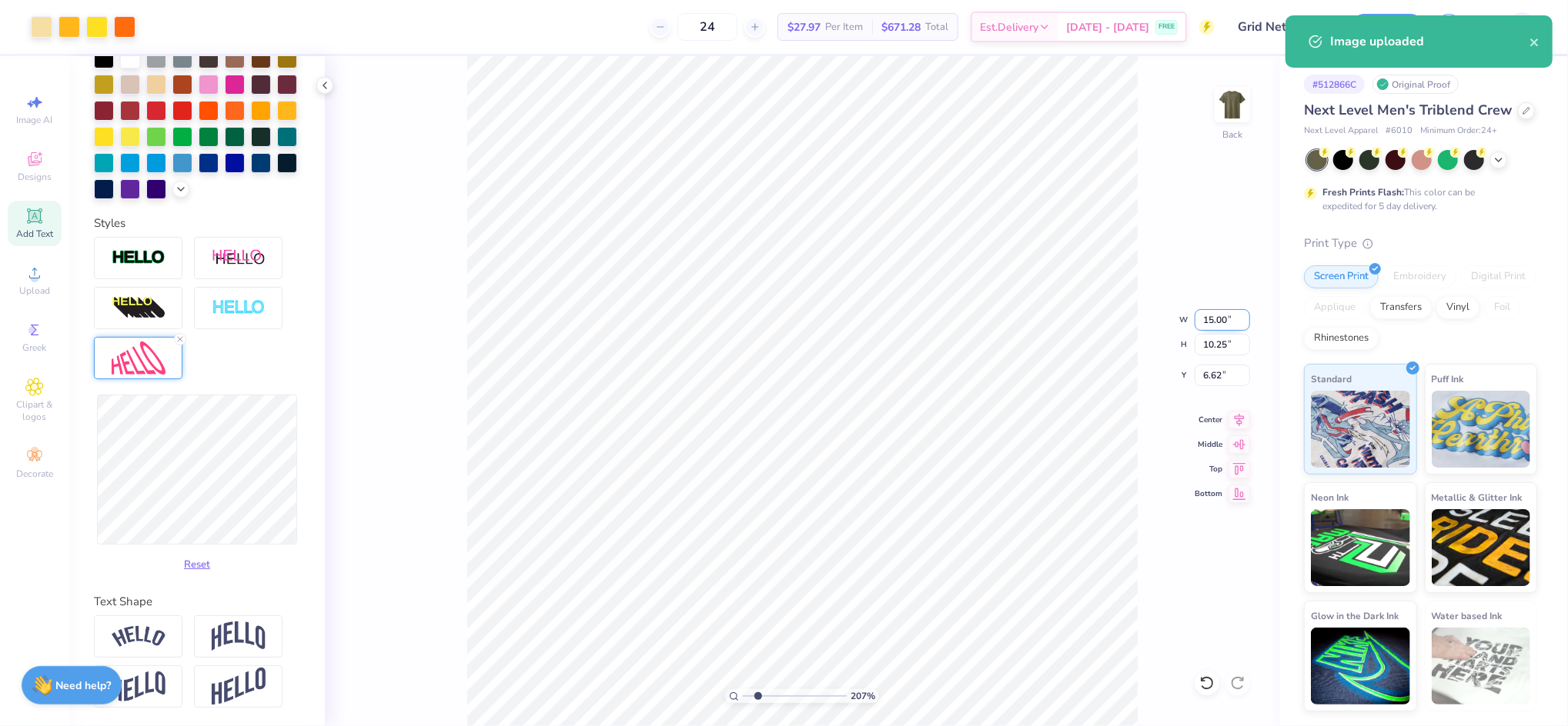
click at [1213, 314] on input "15.00" at bounding box center [1222, 320] width 55 height 22
type input "11.00"
type input "7.52"
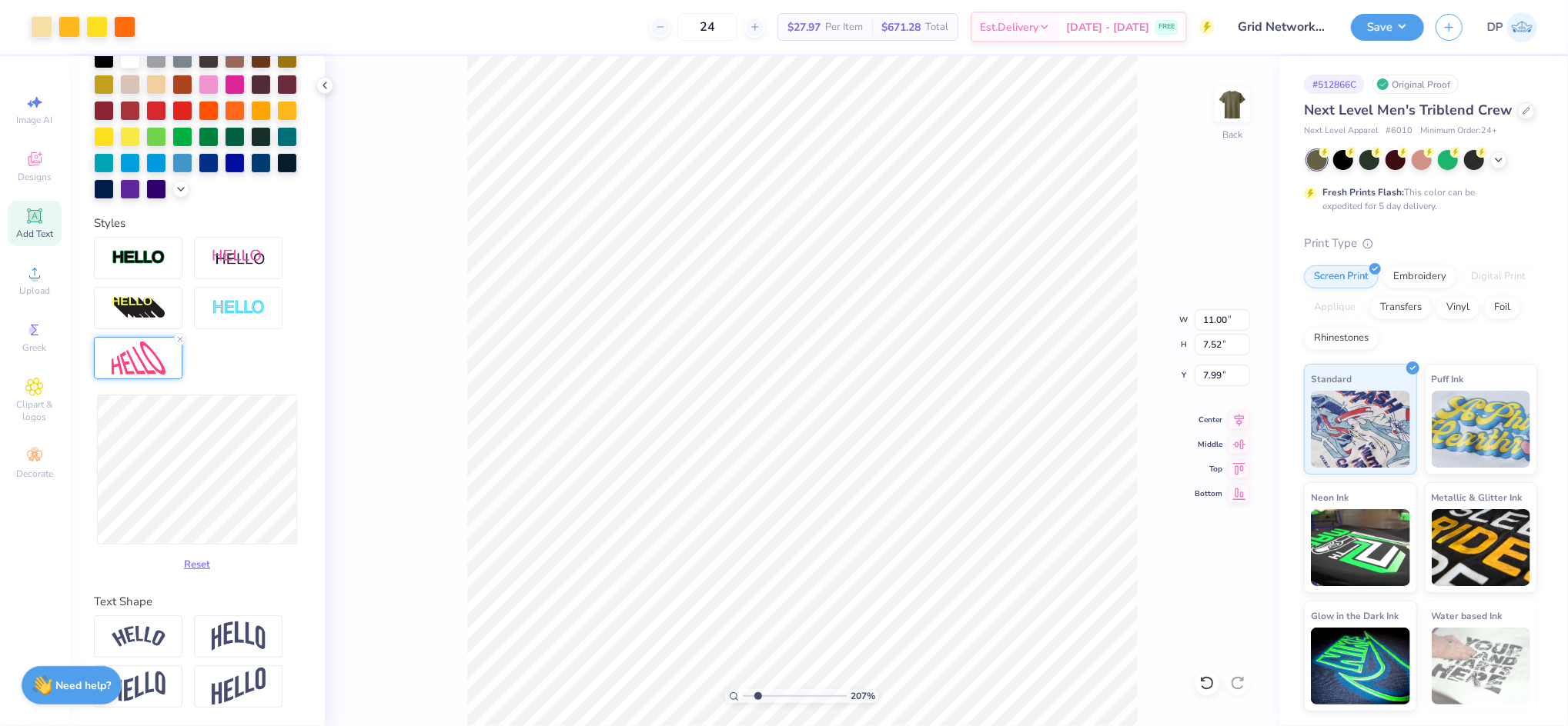
type input "2.02"
drag, startPoint x: 756, startPoint y: 693, endPoint x: 759, endPoint y: 709, distance: 16.3
type input "2.23"
click at [759, 702] on input "range" at bounding box center [794, 695] width 104 height 14
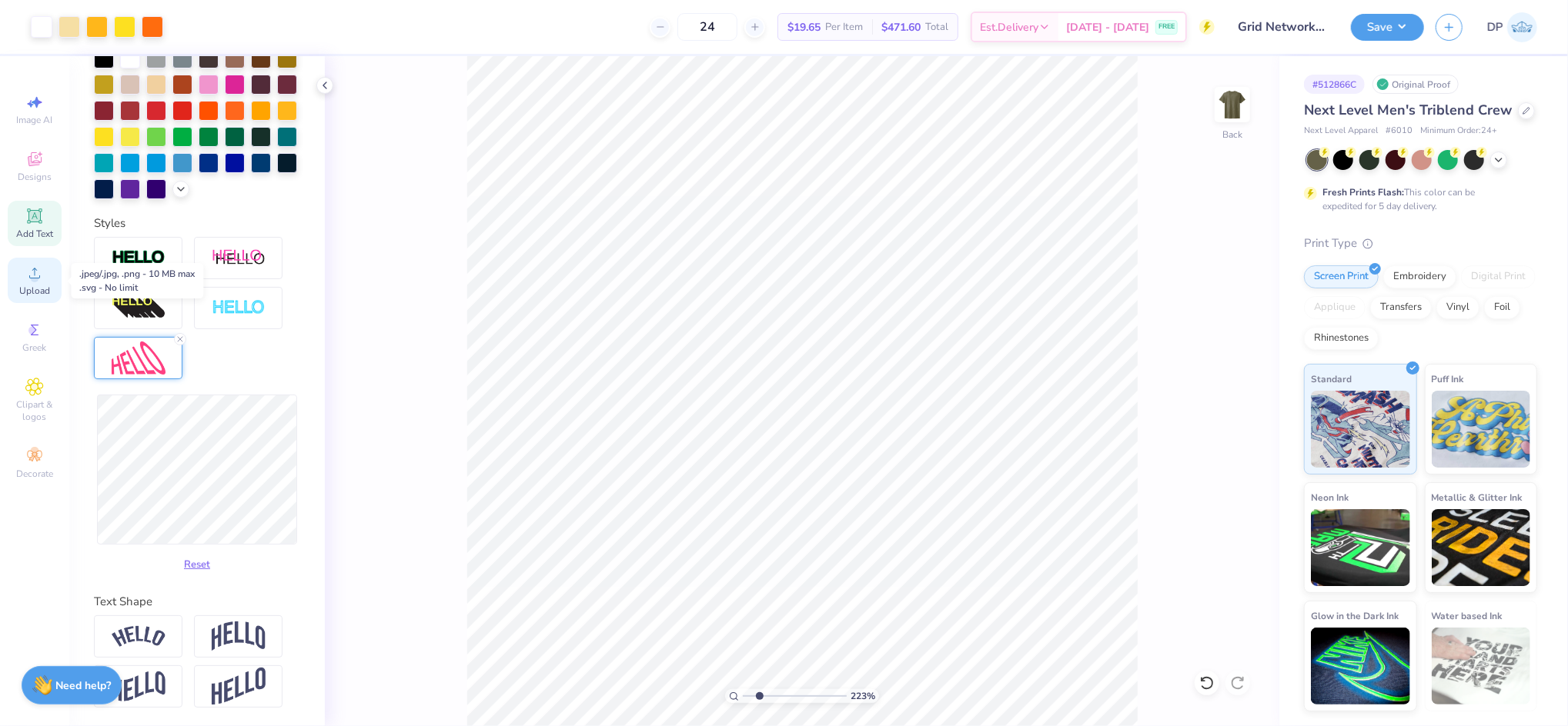
click at [32, 284] on span "Upload" at bounding box center [34, 291] width 31 height 13
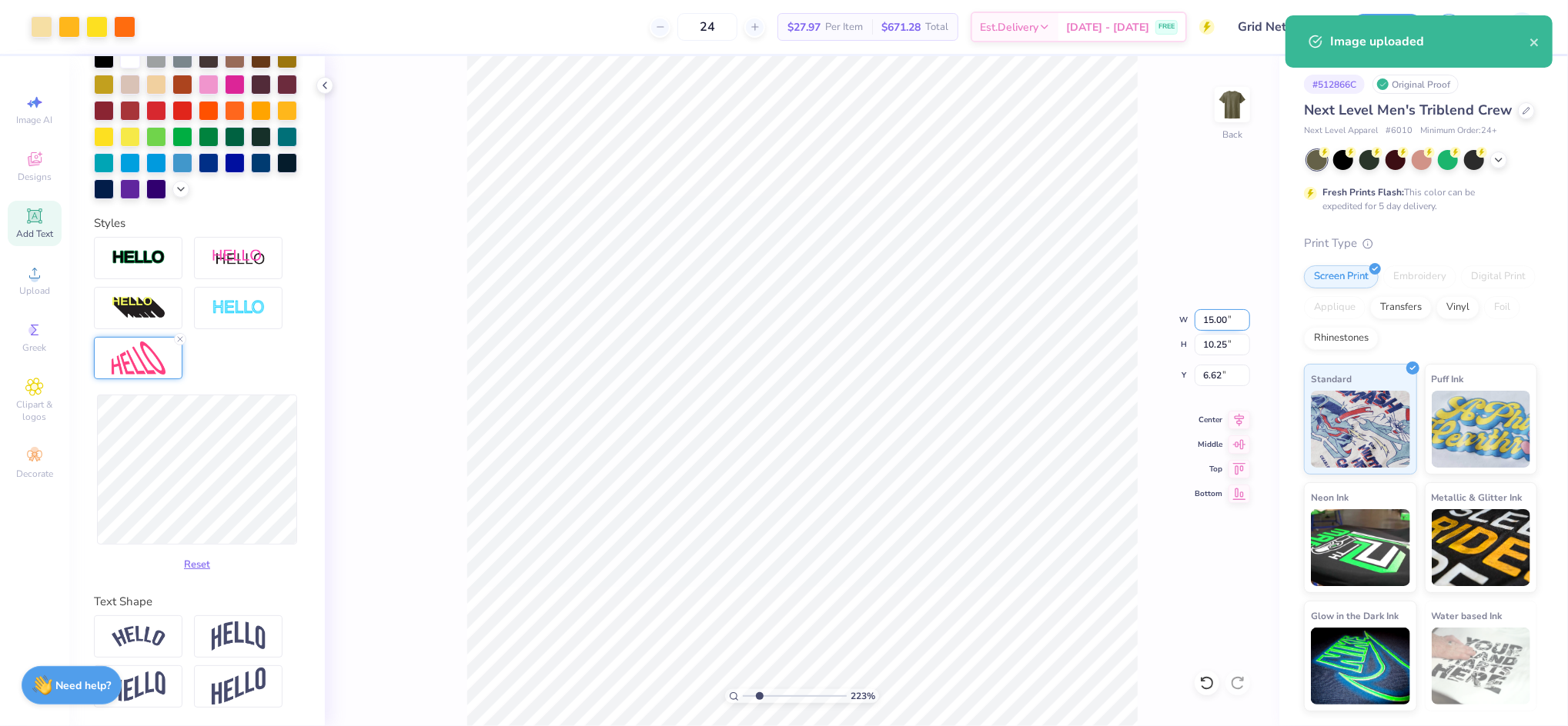
click at [1213, 321] on input "15.00" at bounding box center [1222, 320] width 55 height 22
type input "11.00"
type input "7.52"
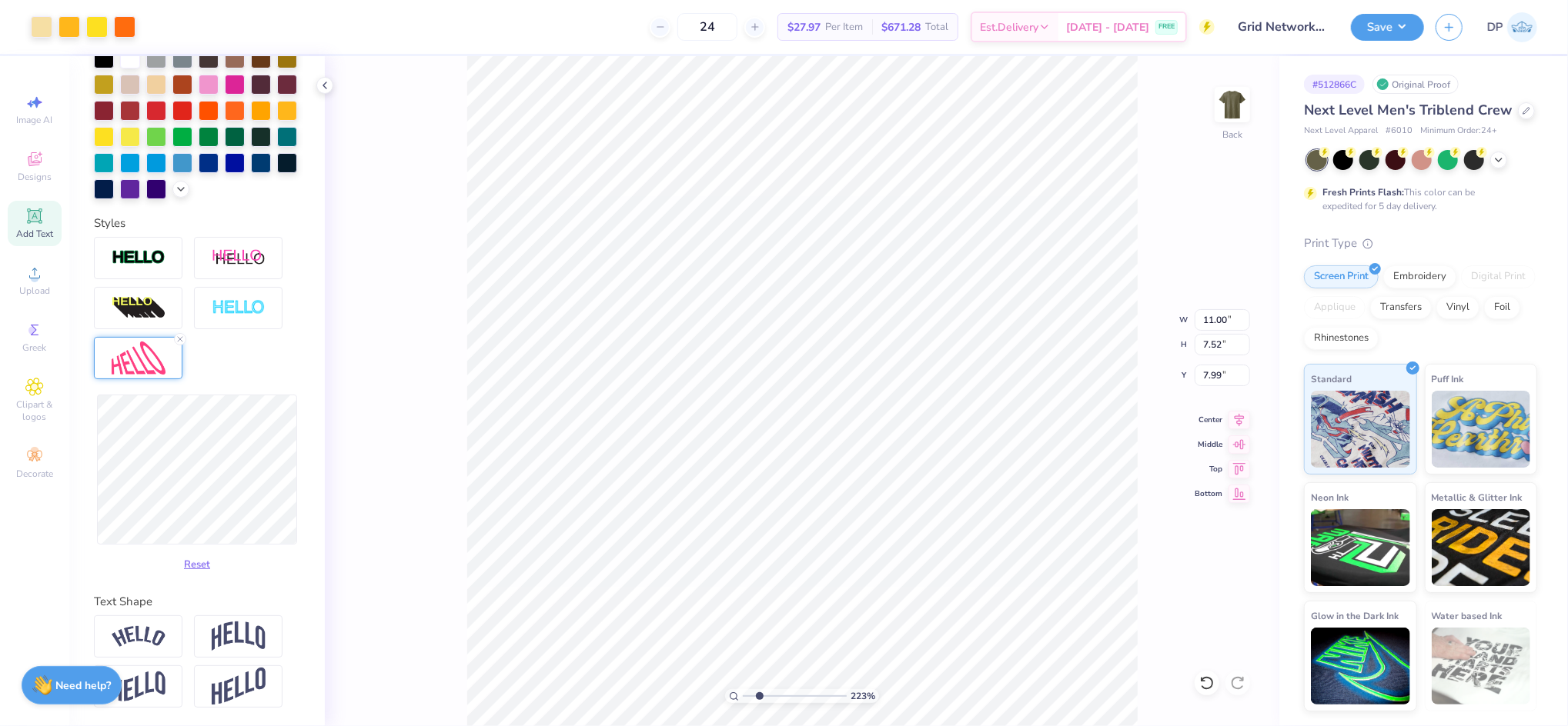
type input "2.01"
click at [769, 708] on li "Send to Back" at bounding box center [781, 706] width 120 height 30
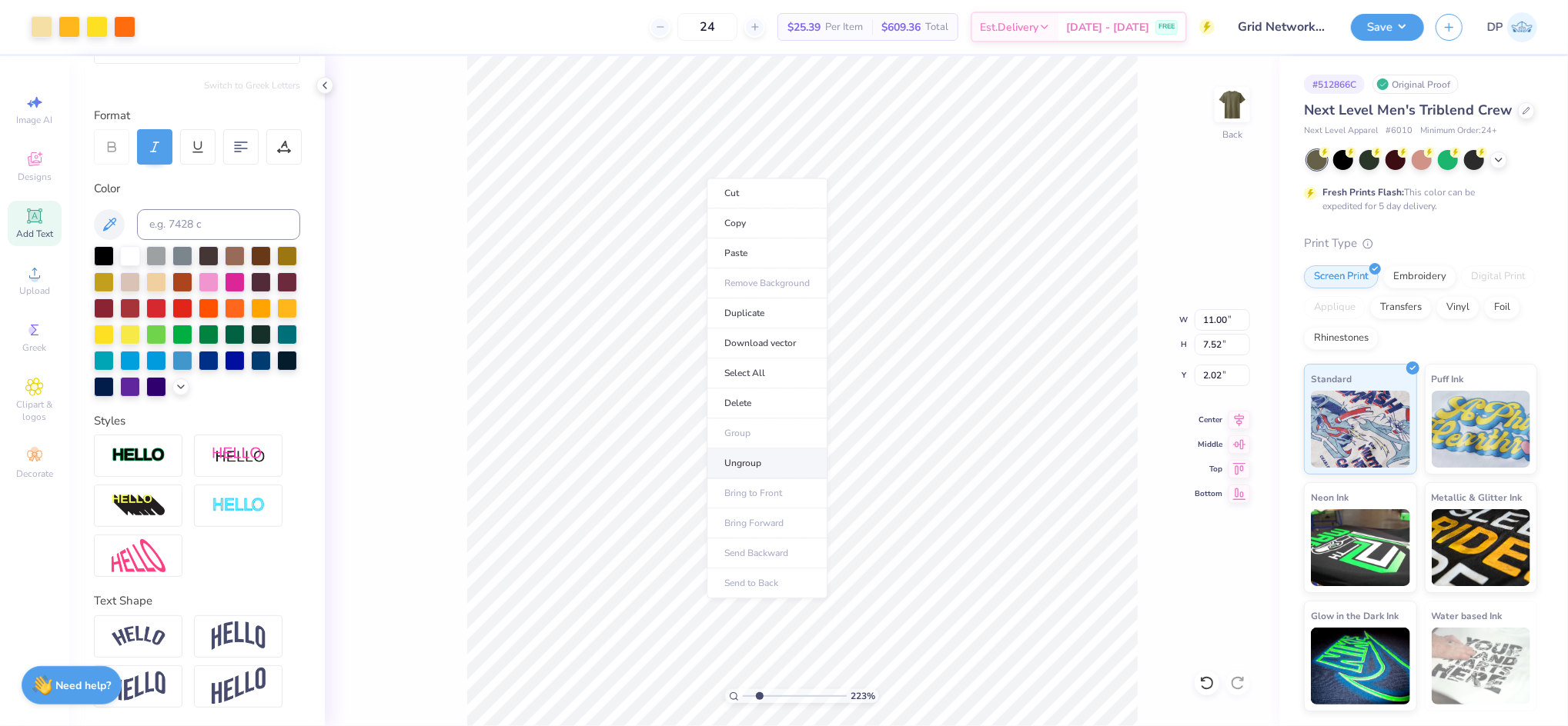
click at [741, 464] on li "Ungroup" at bounding box center [766, 463] width 120 height 30
click at [780, 554] on li "Group" at bounding box center [797, 556] width 120 height 30
drag, startPoint x: 756, startPoint y: 697, endPoint x: 732, endPoint y: 697, distance: 24.0
type input "1.67"
click at [754, 702] on input "range" at bounding box center [794, 695] width 104 height 14
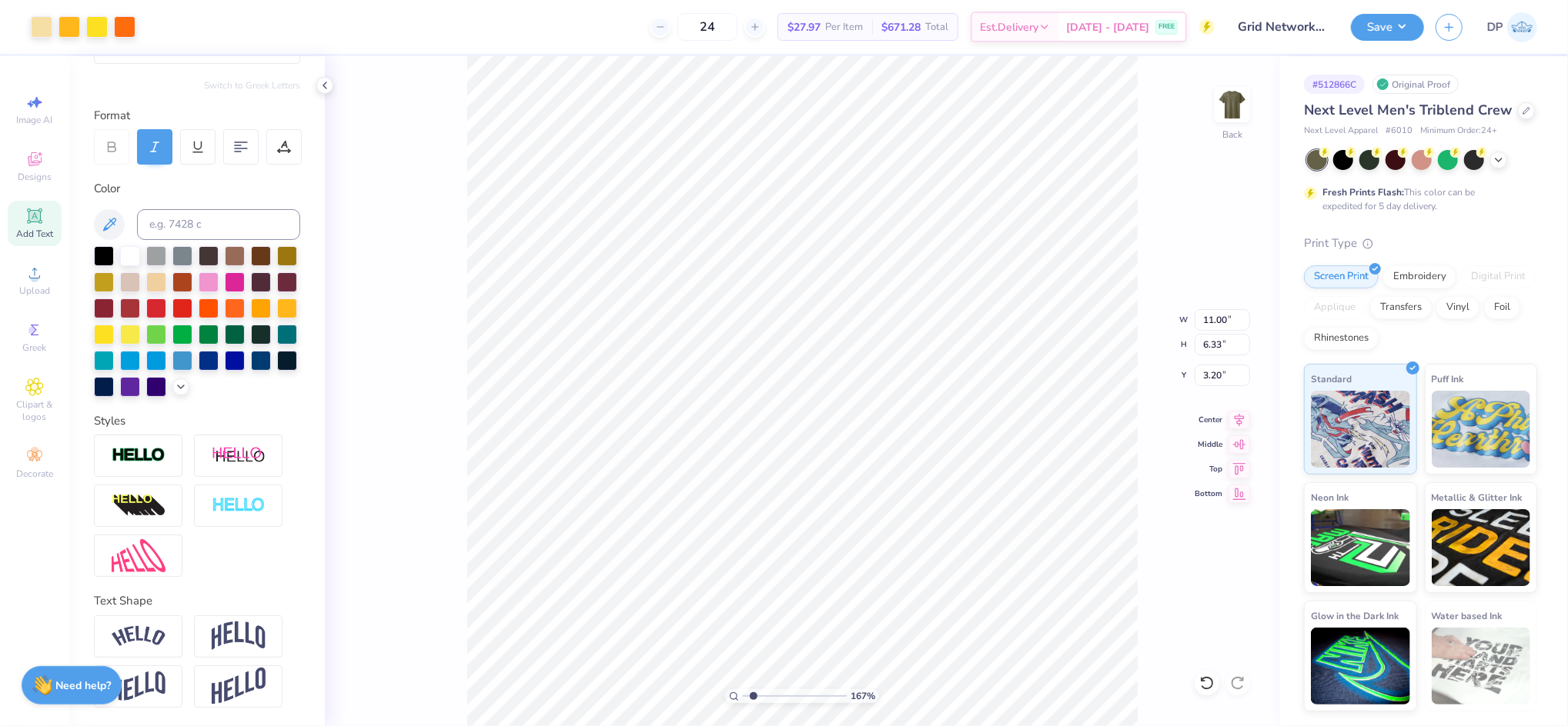
type input "5.29"
type input "0.98"
type input "2.02"
click at [243, 209] on input at bounding box center [218, 224] width 163 height 31
type input "7401"
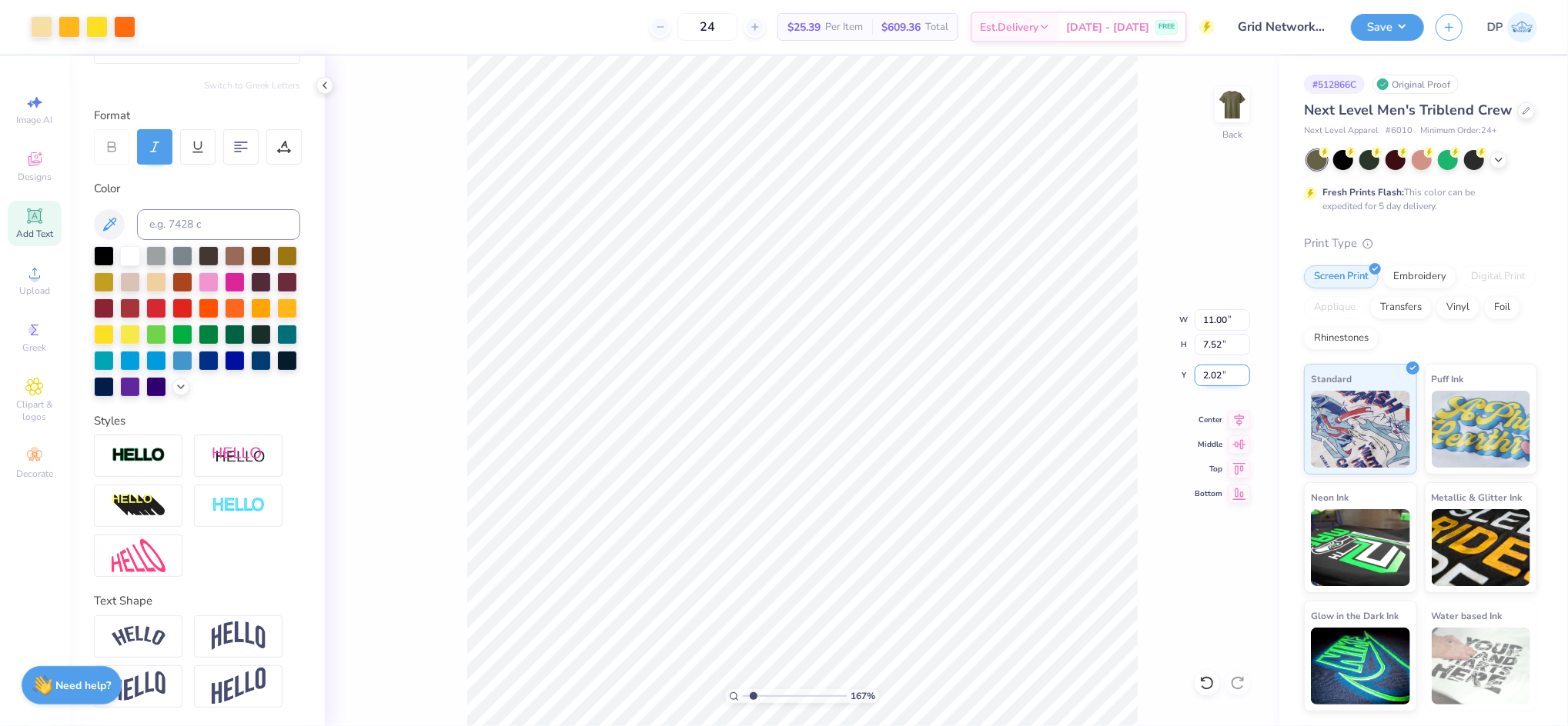
click at [1224, 374] on input "2.02" at bounding box center [1222, 376] width 55 height 22
click at [1209, 375] on input "2.02" at bounding box center [1222, 376] width 55 height 22
type input "2.00"
drag, startPoint x: 745, startPoint y: 693, endPoint x: 726, endPoint y: 693, distance: 19.0
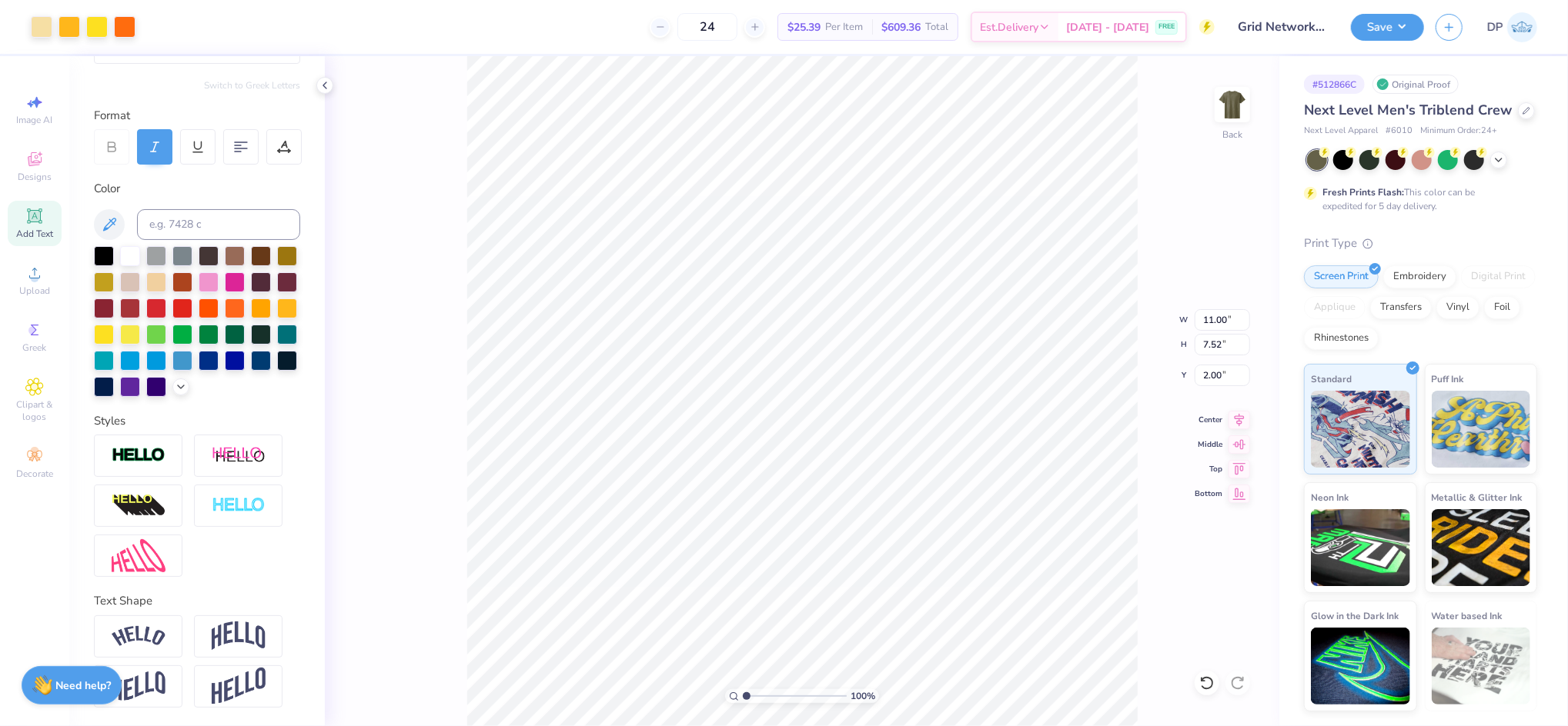
type input "1"
click at [743, 693] on input "range" at bounding box center [794, 695] width 104 height 14
click at [1399, 23] on button "Save" at bounding box center [1387, 25] width 73 height 27
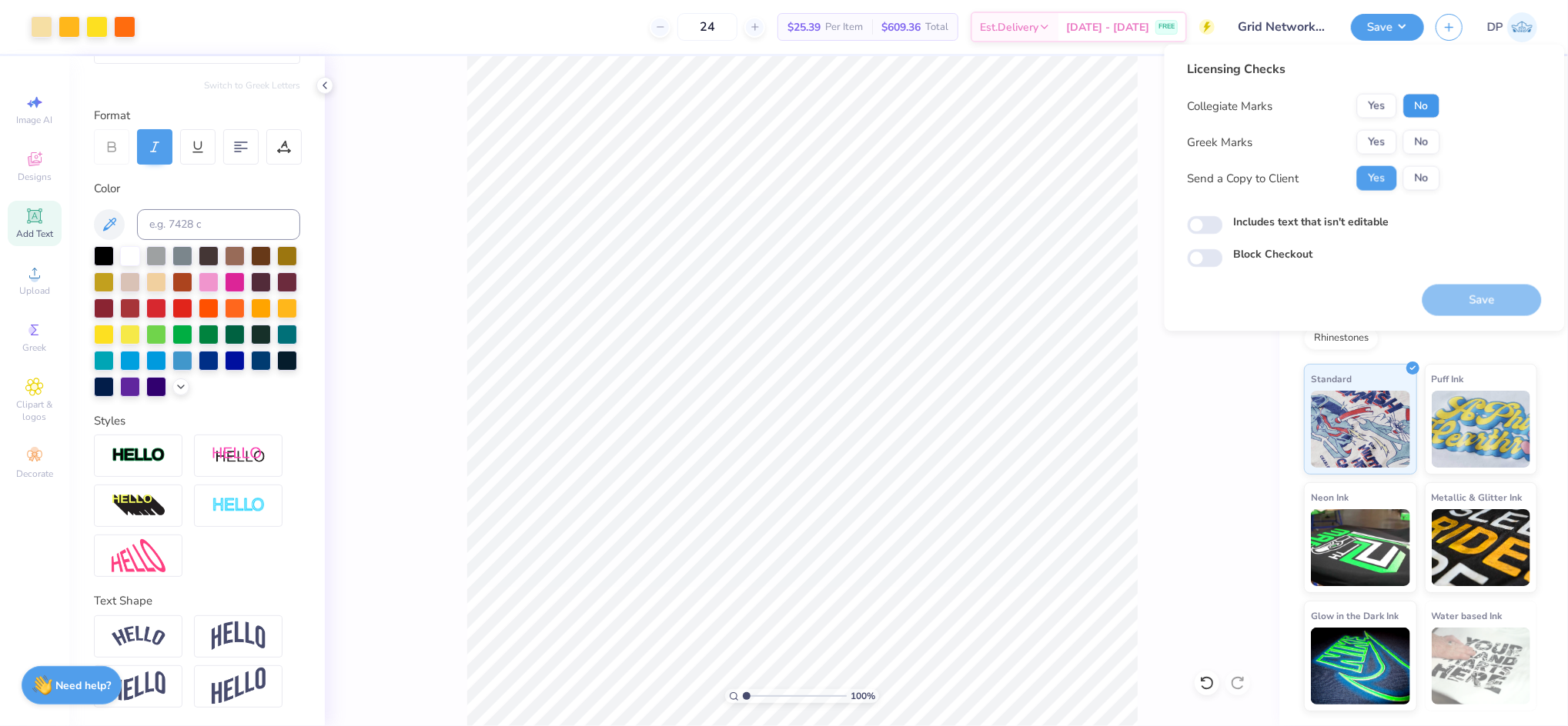
click at [1410, 94] on button "No" at bounding box center [1421, 106] width 37 height 24
click at [1419, 146] on button "No" at bounding box center [1421, 142] width 37 height 24
click at [1332, 228] on label "Includes text that isn't editable" at bounding box center [1312, 222] width 156 height 16
click at [1223, 228] on input "Includes text that isn't editable" at bounding box center [1205, 225] width 35 height 18
checkbox input "true"
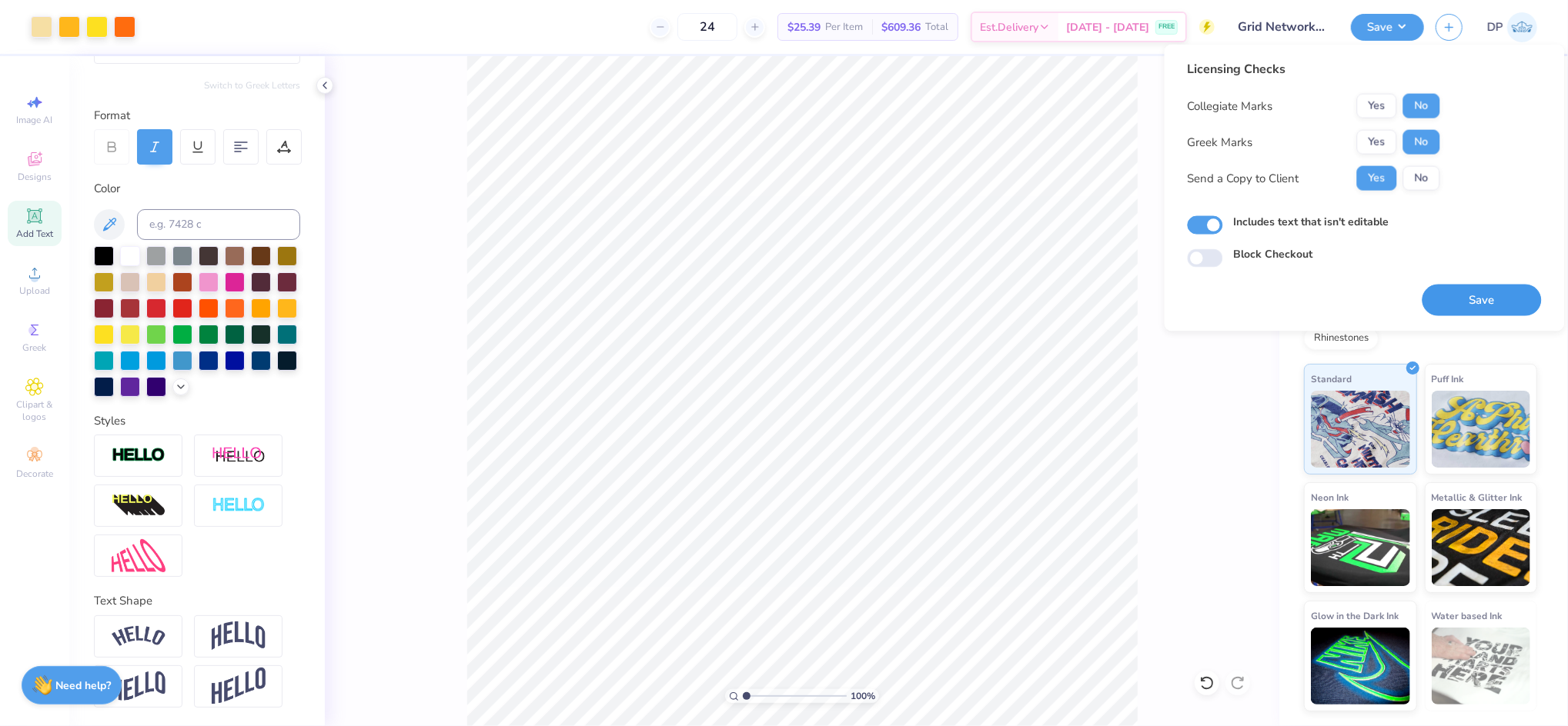
click at [1467, 300] on button "Save" at bounding box center [1482, 300] width 120 height 32
